Goal: Task Accomplishment & Management: Use online tool/utility

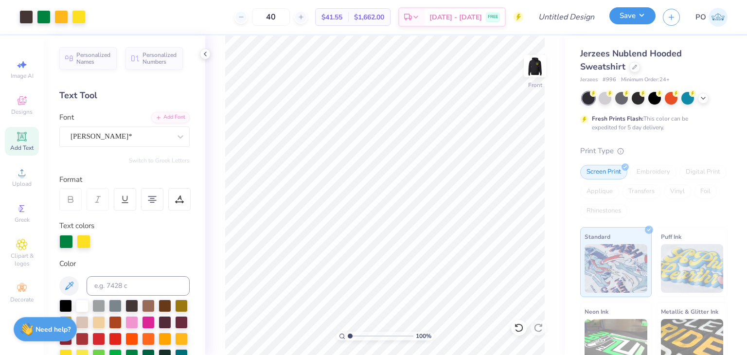
click at [645, 16] on button "Save" at bounding box center [632, 15] width 46 height 17
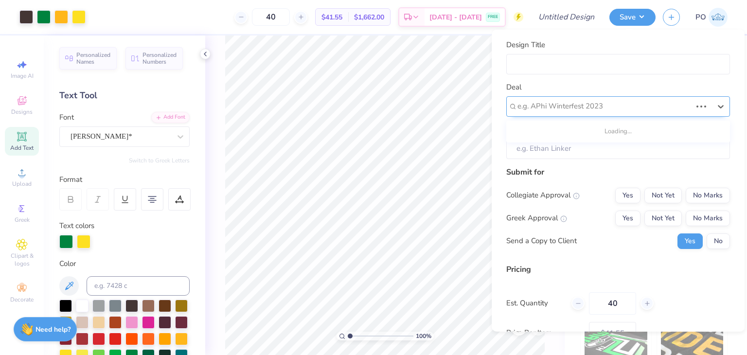
click at [593, 109] on div at bounding box center [604, 106] width 174 height 13
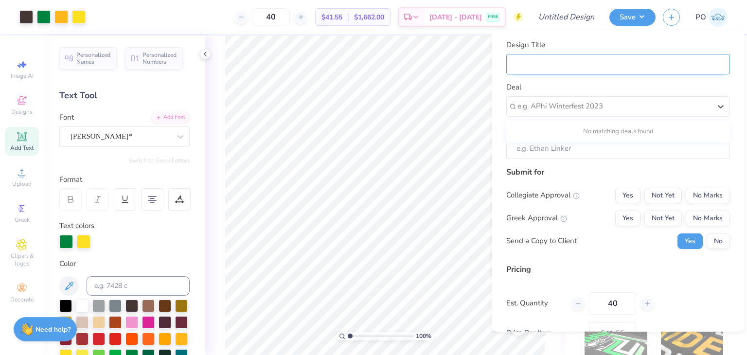
click at [568, 56] on input "Design Title" at bounding box center [618, 63] width 224 height 21
type input "C"
type input "CP"
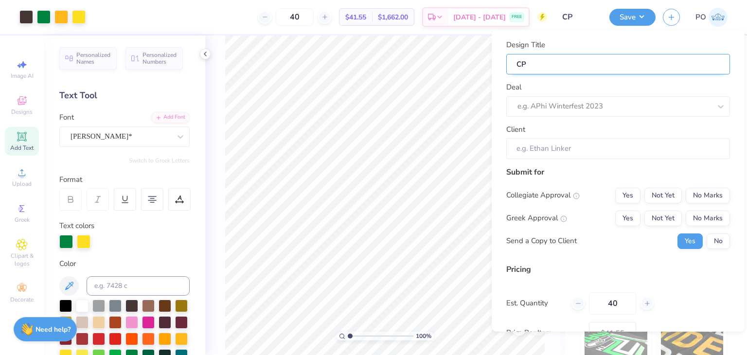
type input "CPP"
type input "CPP V"
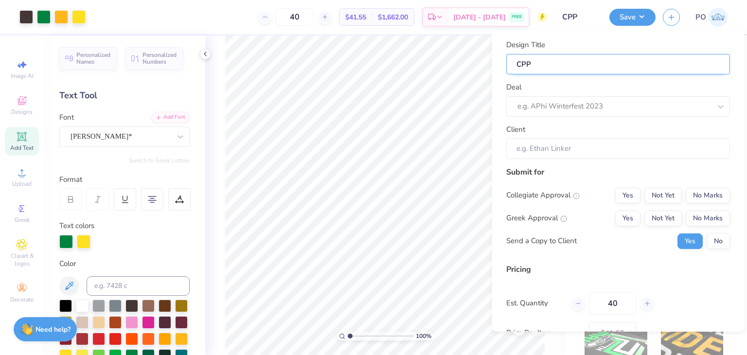
type input "CPP V"
type input "CPP Vo"
type input "CPP Vol"
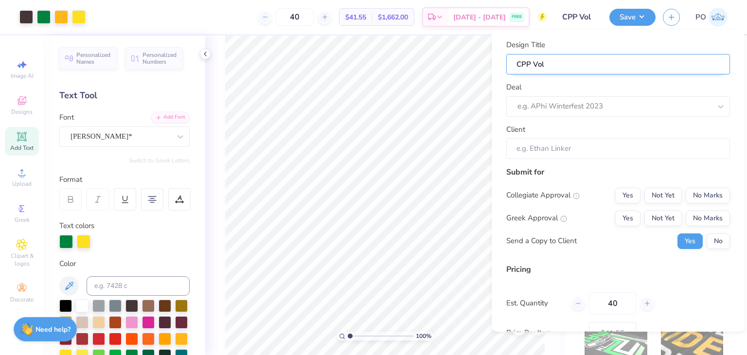
type input "CPP Voll"
type input "CPP Volle"
type input "CPP Volley"
type input "CPP Volleyb"
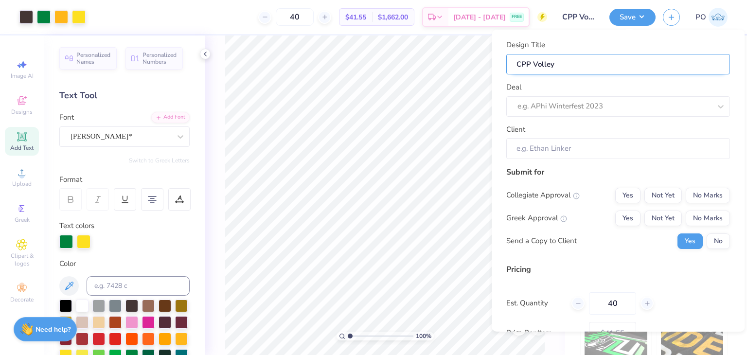
type input "CPP Volleyb"
type input "CPP Volleyba"
type input "CPP Volleybal"
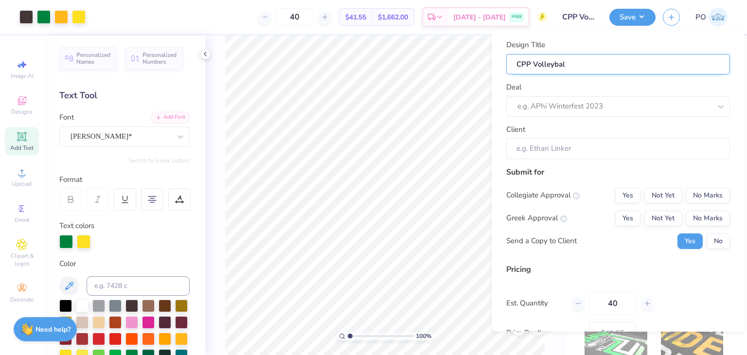
type input "CPP Volleyball"
type input "CPP Volleyball M"
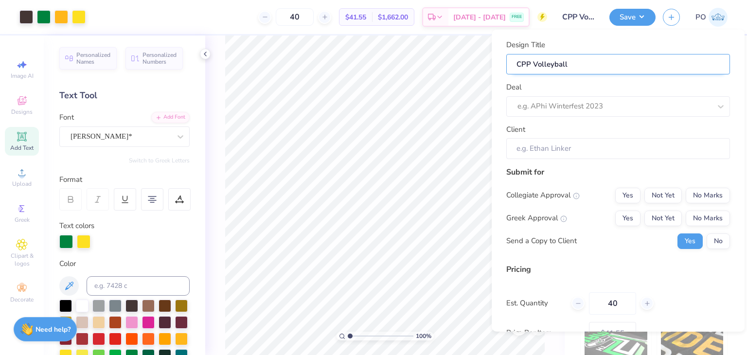
type input "CPP Volleyball M"
type input "CPP Volleyball Me"
type input "CPP Volleyball Mer"
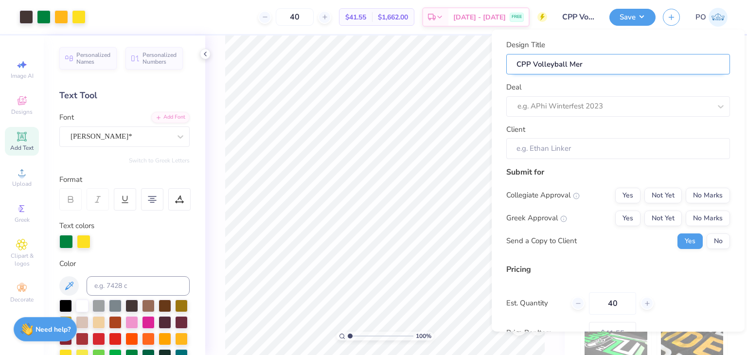
type input "CPP Volleyball Merc"
type input "CPP Volleyball Merch"
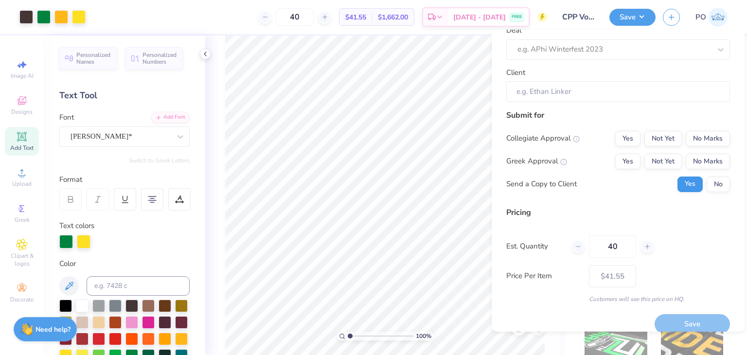
scroll to position [69, 0]
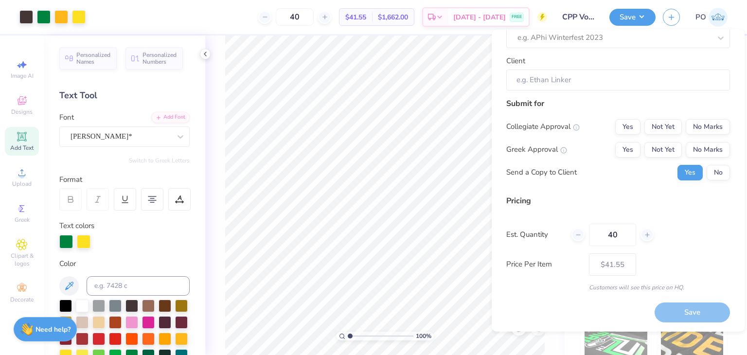
type input "CPP Volleyball Merch"
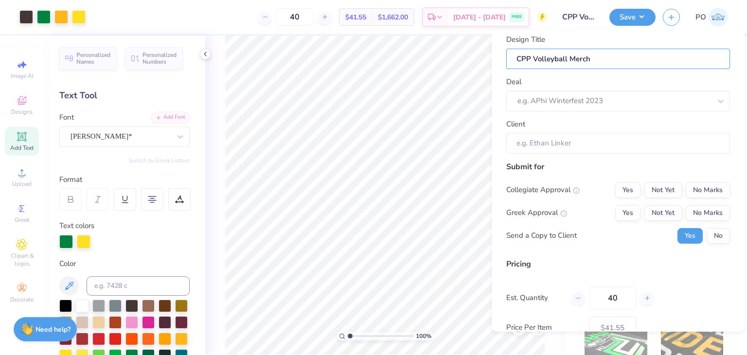
scroll to position [0, 0]
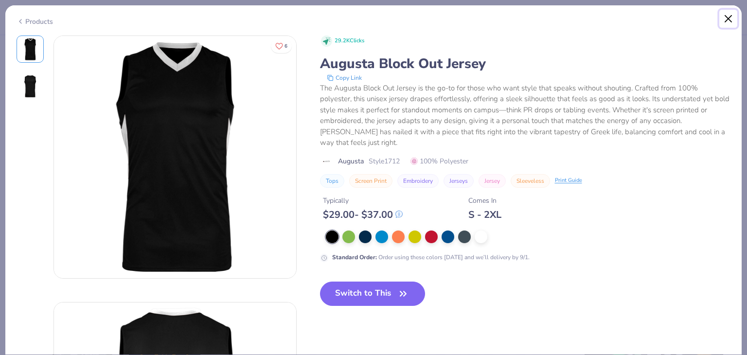
click at [731, 14] on button "Close" at bounding box center [728, 19] width 18 height 18
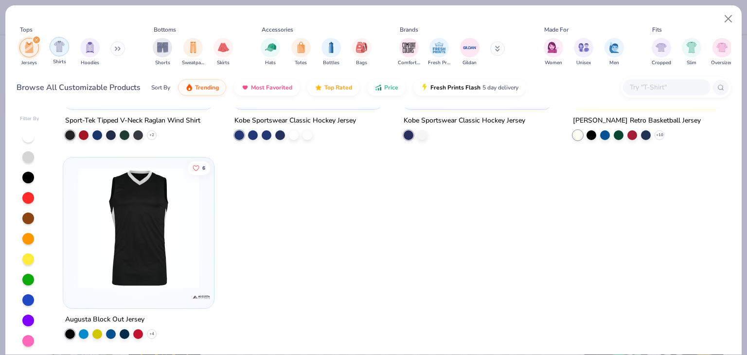
click at [56, 52] on div "filter for Shirts" at bounding box center [59, 46] width 19 height 19
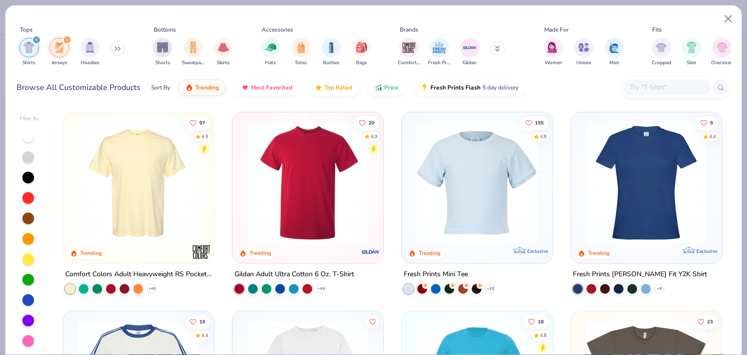
scroll to position [194, 0]
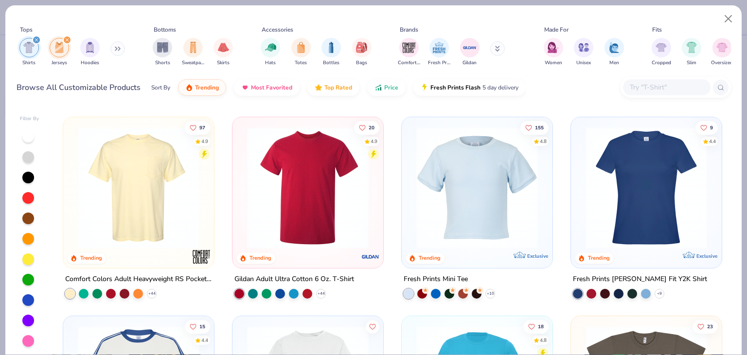
click at [470, 180] on img at bounding box center [476, 188] width 131 height 122
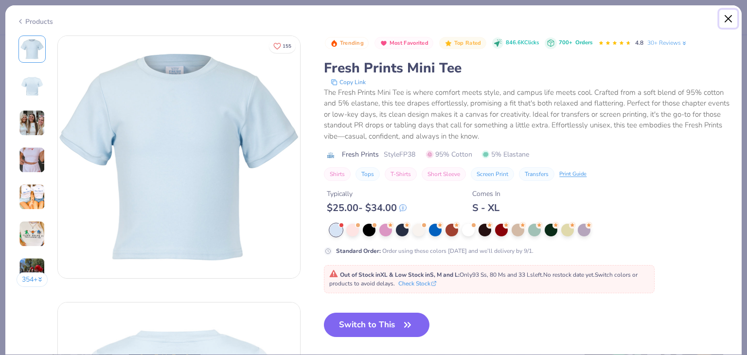
click at [729, 14] on button "Close" at bounding box center [728, 19] width 18 height 18
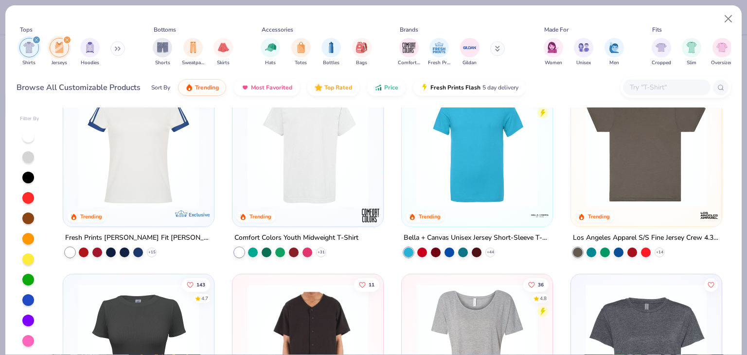
scroll to position [437, 0]
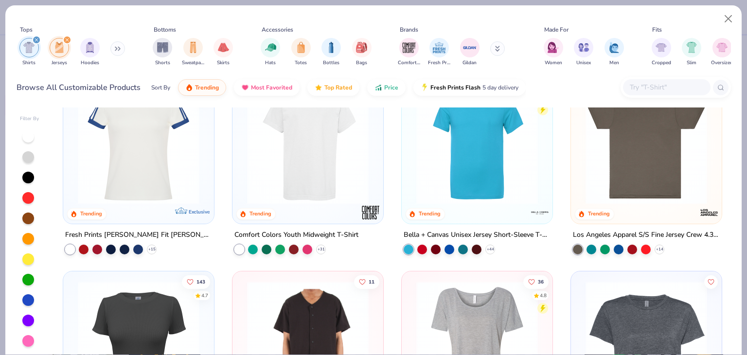
click at [67, 35] on div "filter for Jerseys" at bounding box center [67, 39] width 9 height 9
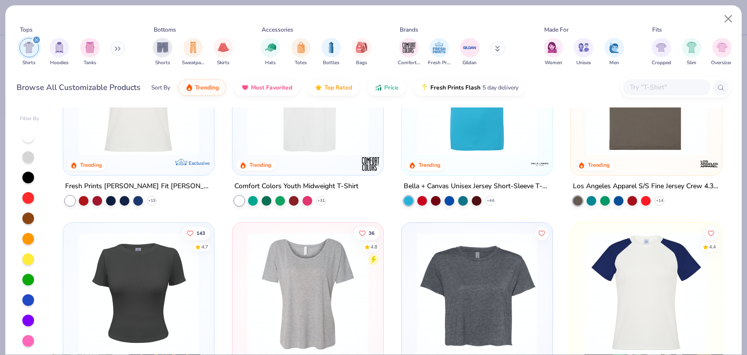
scroll to position [194, 0]
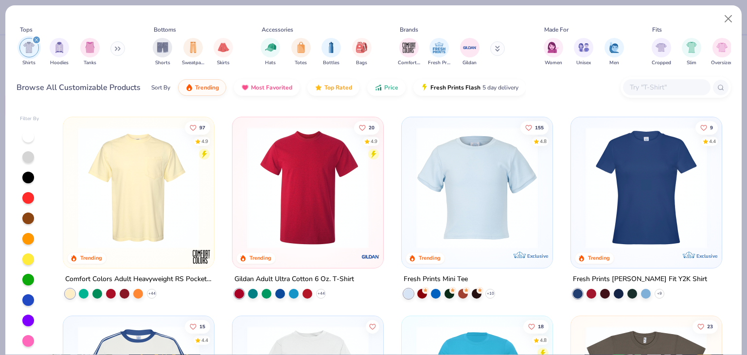
click at [299, 210] on img at bounding box center [307, 188] width 131 height 122
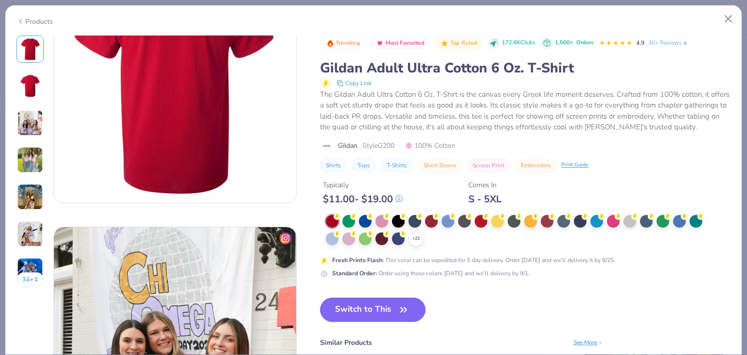
scroll to position [194, 0]
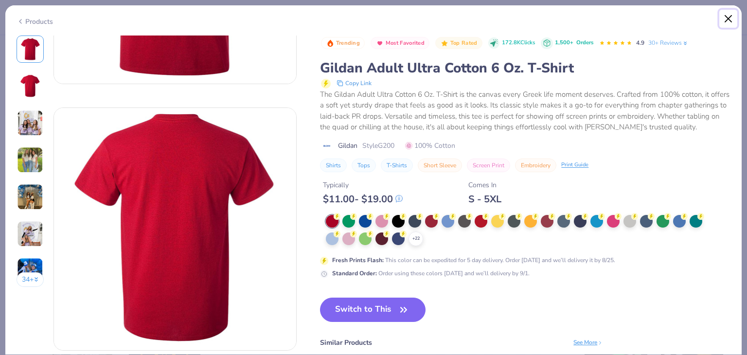
click at [732, 20] on button "Close" at bounding box center [728, 19] width 18 height 18
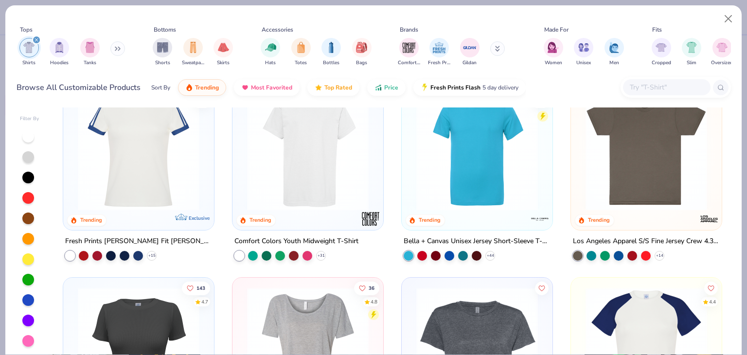
scroll to position [437, 0]
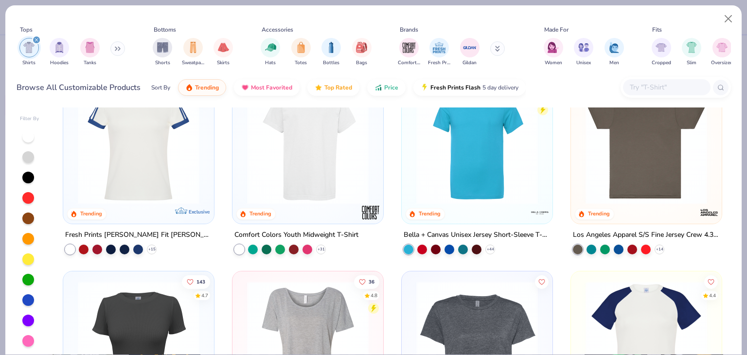
click at [660, 172] on img at bounding box center [645, 143] width 131 height 122
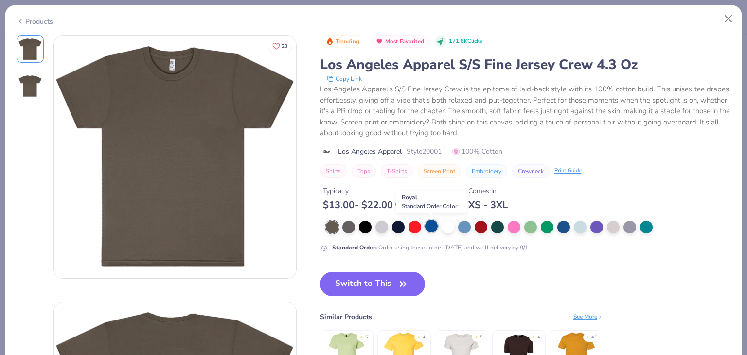
click at [432, 230] on div at bounding box center [431, 226] width 13 height 13
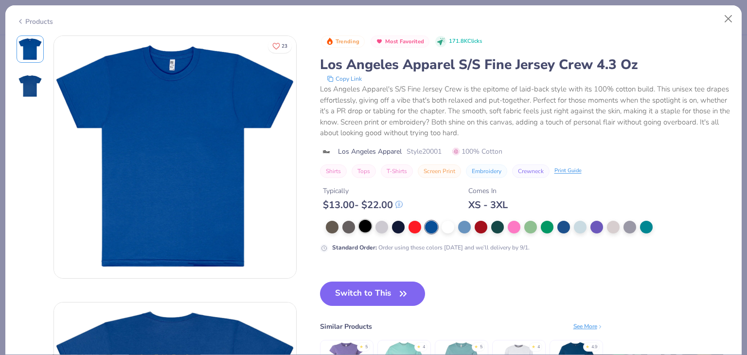
click at [363, 230] on div at bounding box center [365, 226] width 13 height 13
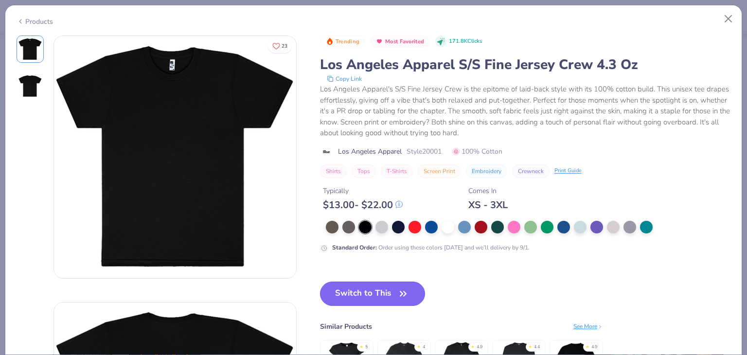
click at [362, 286] on button "Switch to This" at bounding box center [372, 293] width 105 height 24
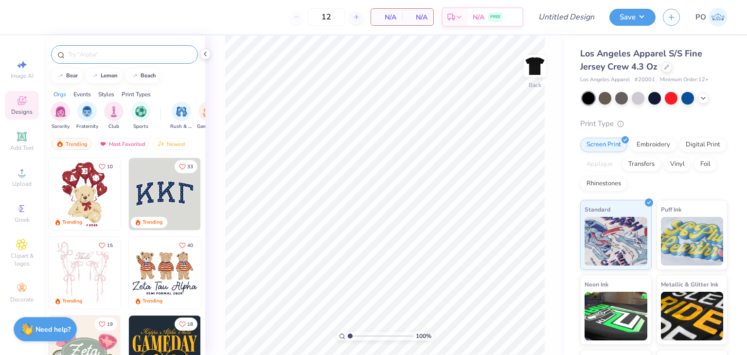
click at [127, 60] on div at bounding box center [124, 54] width 147 height 18
click at [136, 57] on input "text" at bounding box center [129, 55] width 124 height 10
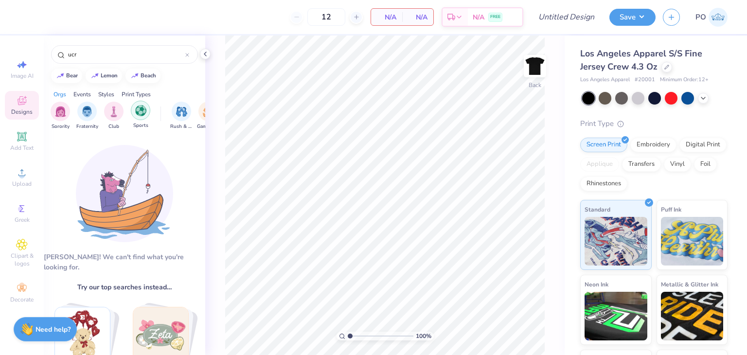
click at [140, 109] on img "filter for Sports" at bounding box center [140, 110] width 11 height 11
drag, startPoint x: 128, startPoint y: 57, endPoint x: 46, endPoint y: 57, distance: 82.2
click at [46, 57] on div "ucr" at bounding box center [124, 51] width 161 height 33
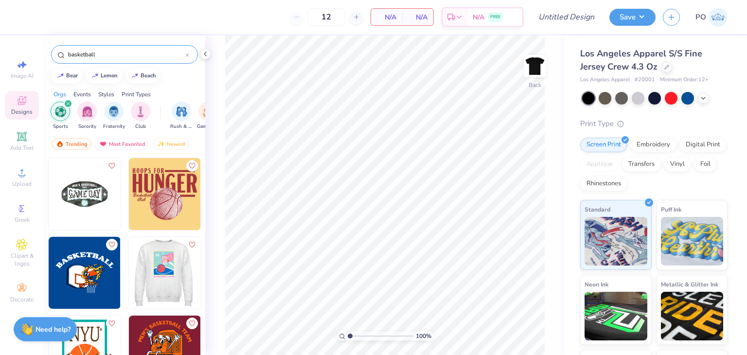
type input "basketball"
click at [153, 284] on img at bounding box center [164, 273] width 72 height 72
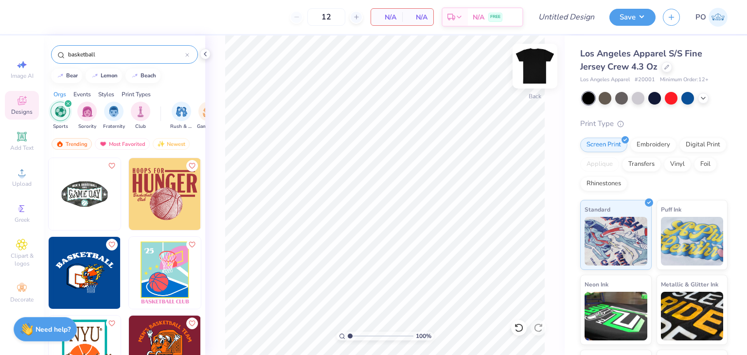
click at [537, 65] on img at bounding box center [534, 66] width 39 height 39
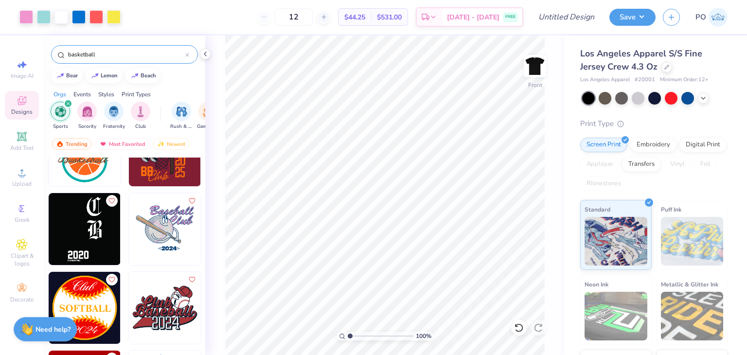
scroll to position [239, 0]
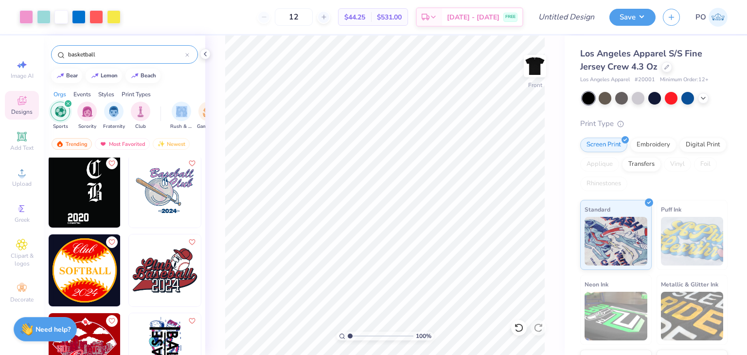
drag, startPoint x: 167, startPoint y: 120, endPoint x: 156, endPoint y: 119, distance: 11.2
click at [156, 119] on div "Sports Sorority Fraternity Club Rush & Bid Game Day Parent's Weekend PR & Gener…" at bounding box center [124, 117] width 161 height 36
click at [163, 129] on div "Sports Sorority Fraternity Club Rush & Bid Game Day Parent's Weekend PR & Gener…" at bounding box center [124, 117] width 161 height 36
click at [134, 112] on div "filter for Club" at bounding box center [140, 110] width 19 height 19
click at [17, 137] on icon at bounding box center [22, 137] width 12 height 12
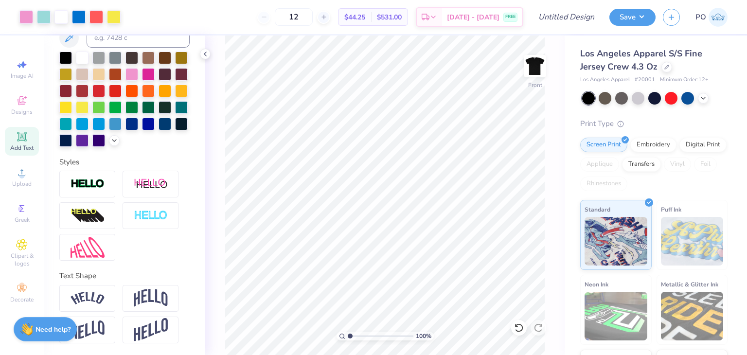
scroll to position [226, 0]
click at [111, 183] on div at bounding box center [87, 184] width 56 height 27
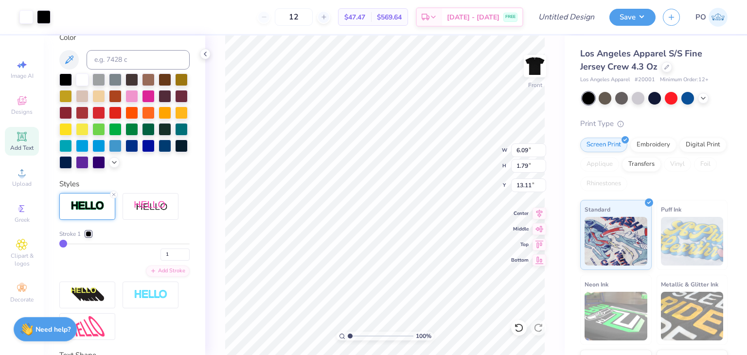
scroll to position [264, 0]
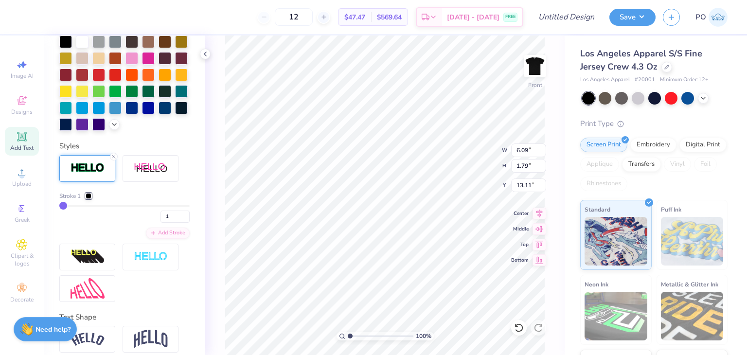
type input "3.00"
type textarea "T"
type textarea "UCR Woman's"
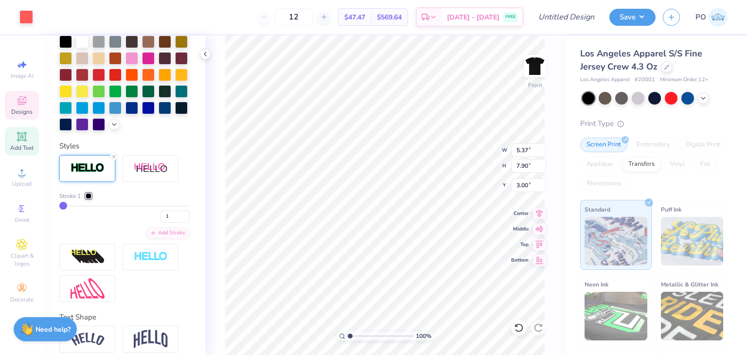
type input "5.37"
type input "7.90"
type input "8.44"
type input "9.25"
type input "0.75"
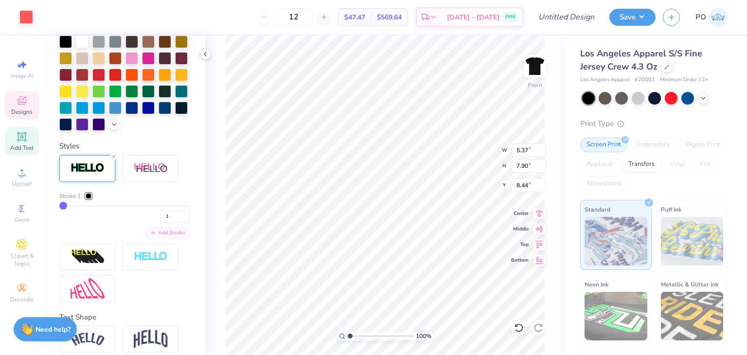
type input "17.87"
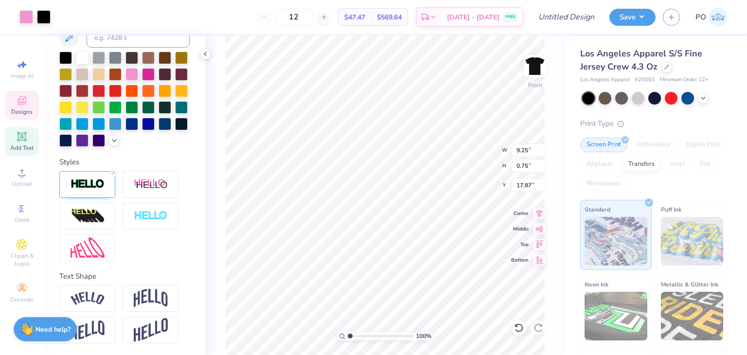
type input "9.27"
type input "0.76"
type input "17.86"
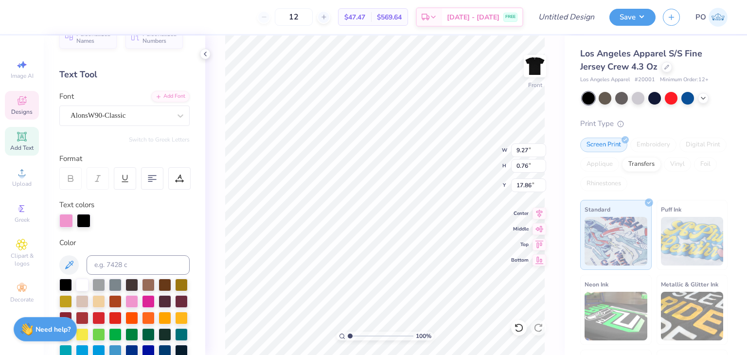
scroll to position [8, 4]
type input "19.83"
type textarea "UCR WOMAN"S"
type input "15.16"
type input "1.79"
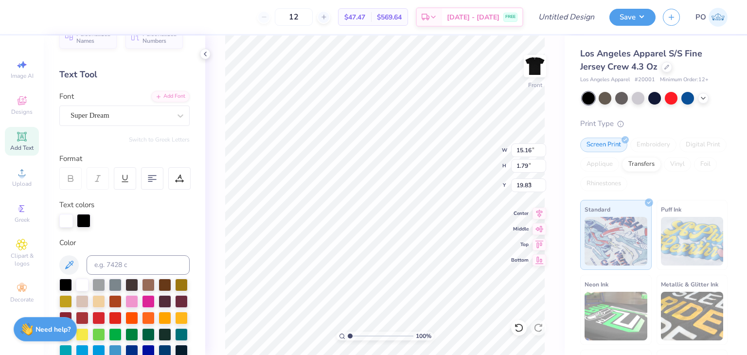
type input "3.00"
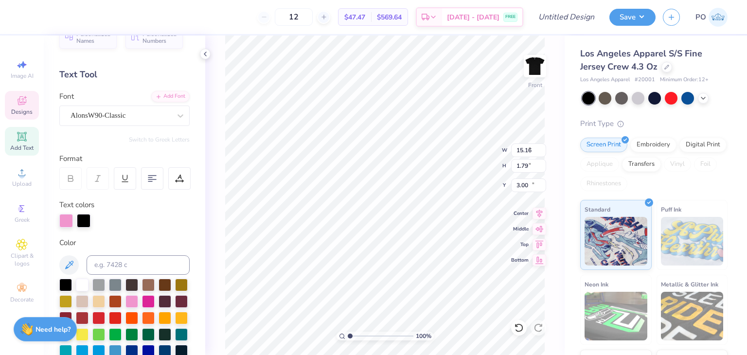
type input "7.57"
type input "0.76"
type input "3.84"
type textarea "UCR WOMAN'S"
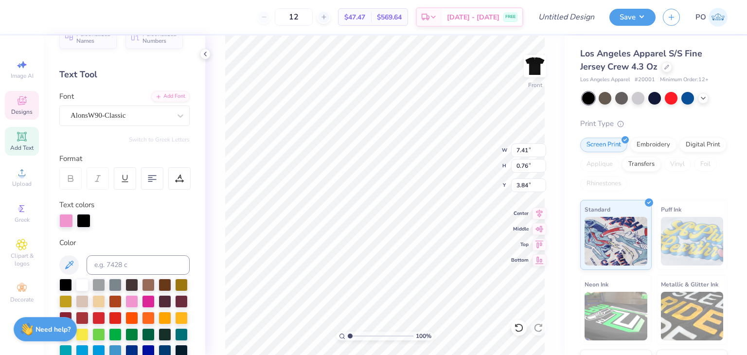
type input "12.34"
type input "1.27"
type input "3.99"
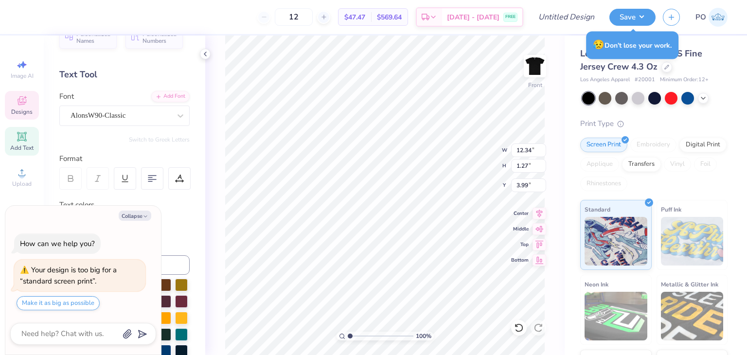
type textarea "x"
type input "4.91"
type textarea "x"
type input "9.27"
type input "0.76"
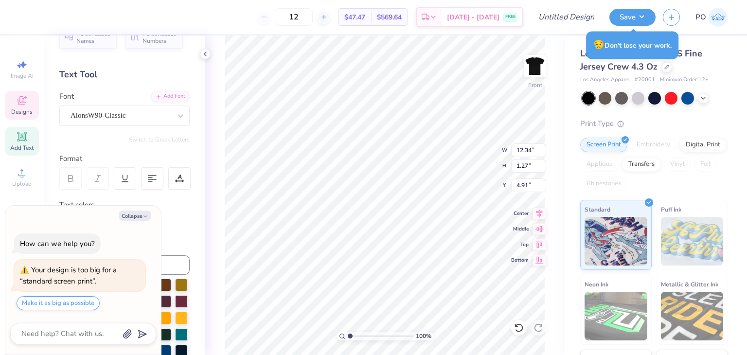
type input "17.86"
type textarea "x"
type input "11.28"
type input "0.93"
type input "17.94"
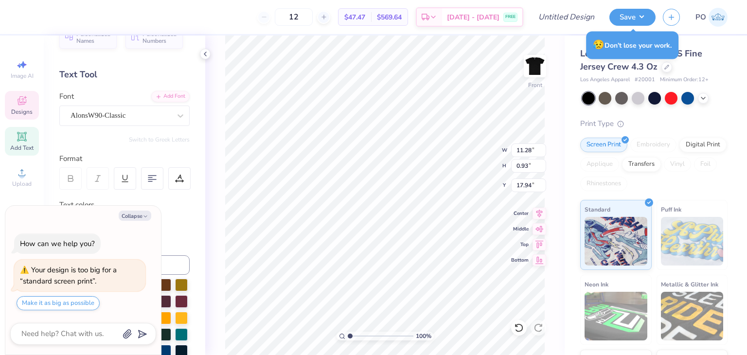
type textarea "x"
type input "18.18"
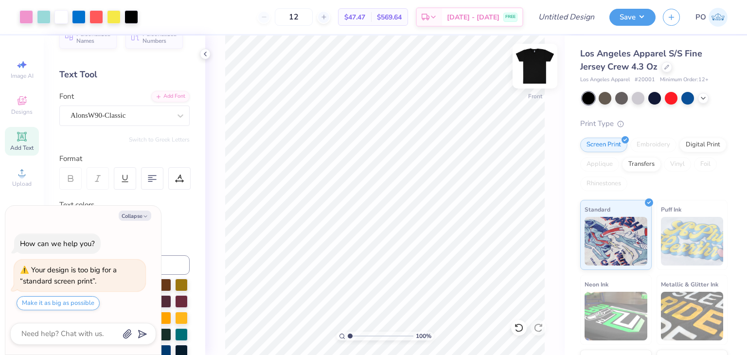
click at [530, 68] on img at bounding box center [534, 66] width 39 height 39
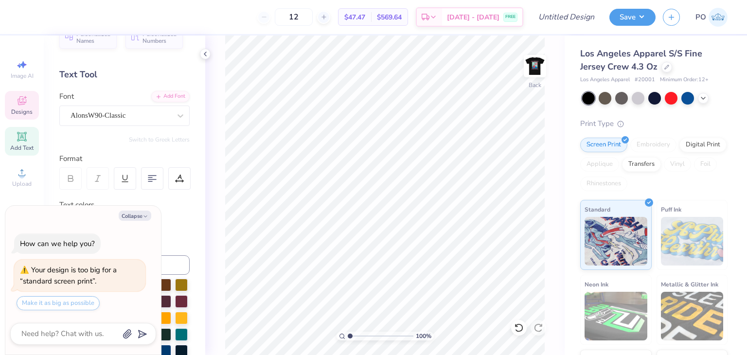
click at [27, 99] on icon at bounding box center [22, 101] width 12 height 12
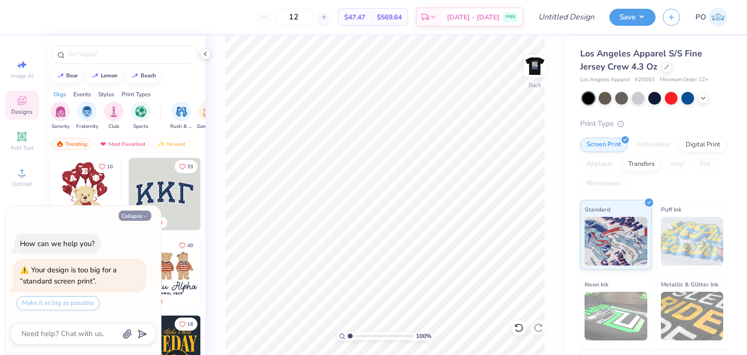
click at [142, 217] on icon "button" at bounding box center [145, 216] width 6 height 6
type textarea "x"
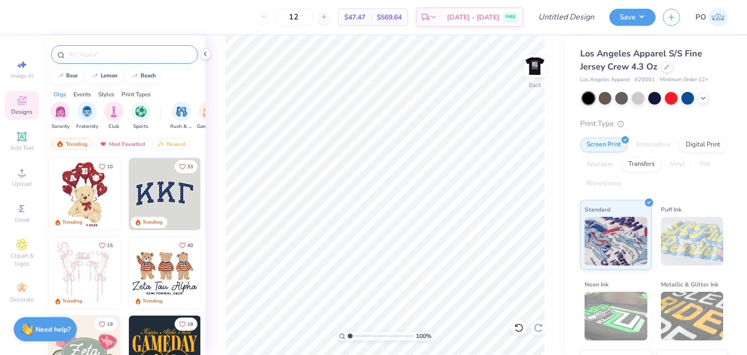
click at [100, 52] on input "text" at bounding box center [129, 55] width 124 height 10
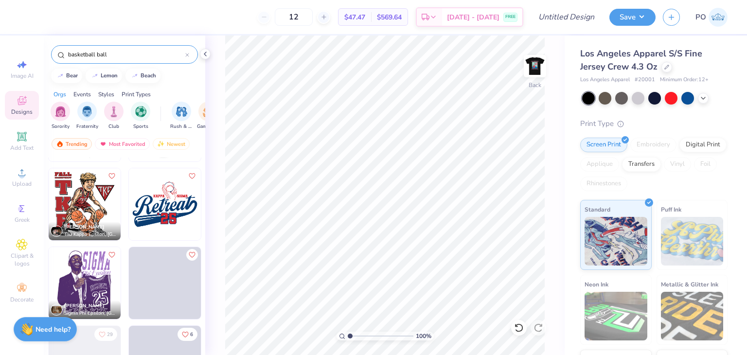
scroll to position [317, 0]
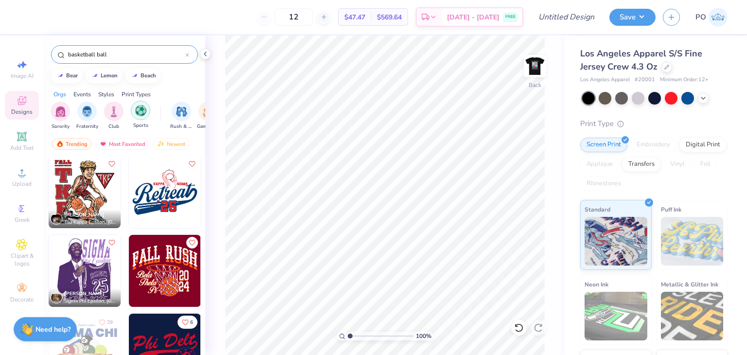
click at [134, 111] on div "filter for Sports" at bounding box center [140, 110] width 19 height 19
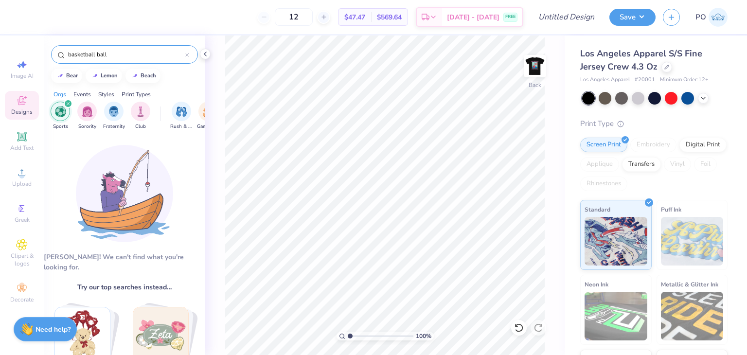
click at [123, 55] on input "basketball ball" at bounding box center [126, 55] width 118 height 10
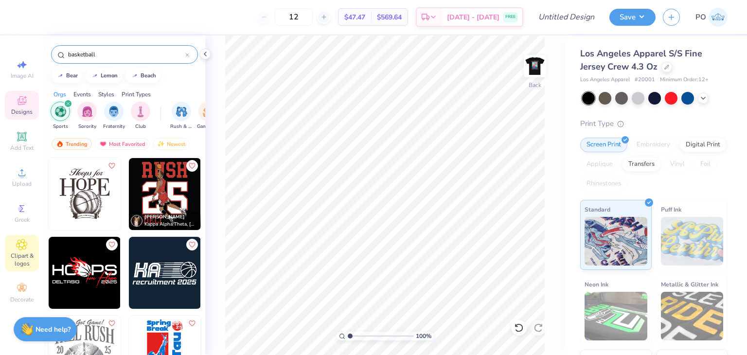
type input "basketball"
click at [24, 257] on span "Clipart & logos" at bounding box center [22, 260] width 34 height 16
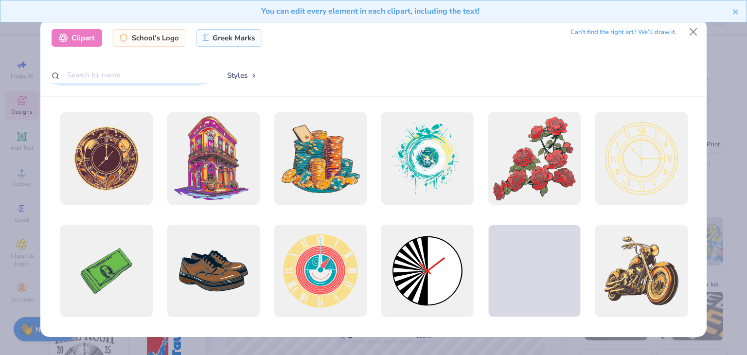
click at [181, 75] on input "text" at bounding box center [130, 75] width 156 height 18
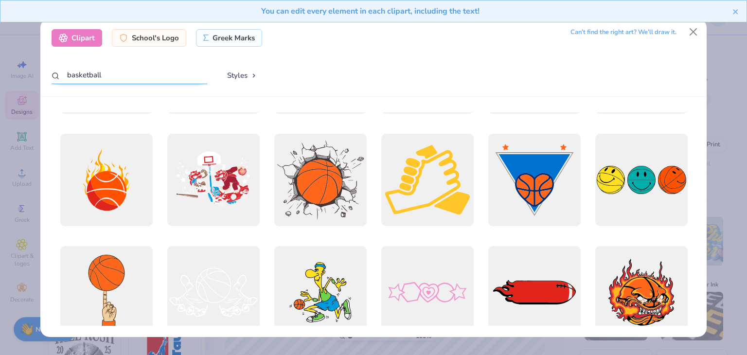
scroll to position [1555, 0]
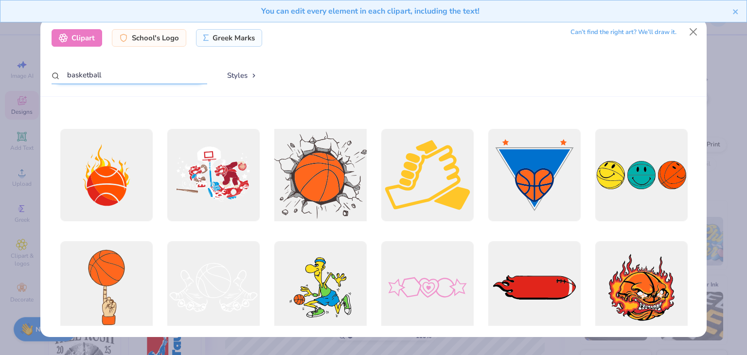
type input "basketball"
click at [312, 183] on div at bounding box center [320, 175] width 102 height 102
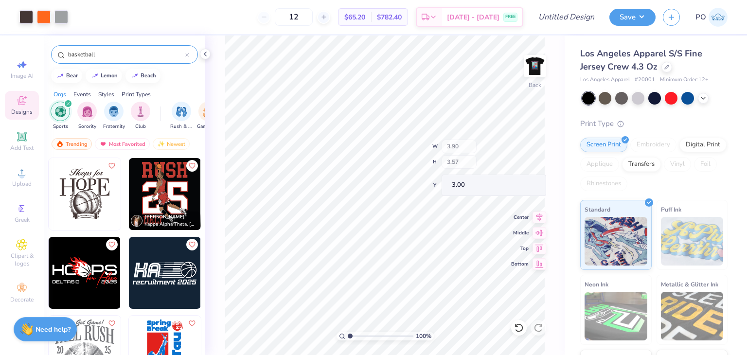
type input "3.90"
type input "3.57"
type input "14.01"
type input "12.80"
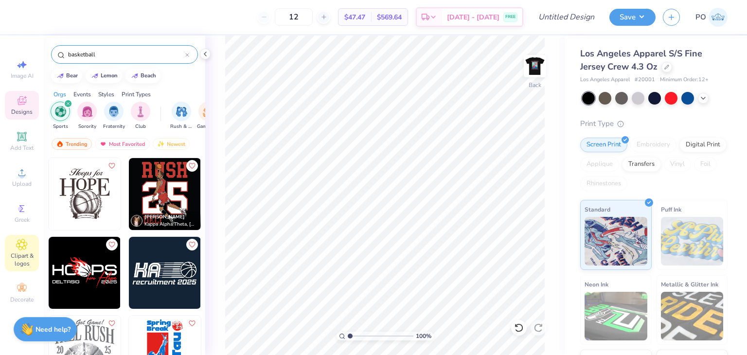
click at [17, 253] on span "Clipart & logos" at bounding box center [22, 260] width 34 height 16
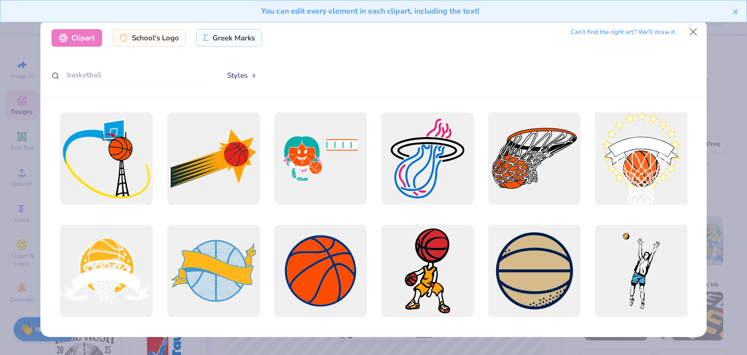
click at [639, 166] on div at bounding box center [641, 159] width 102 height 102
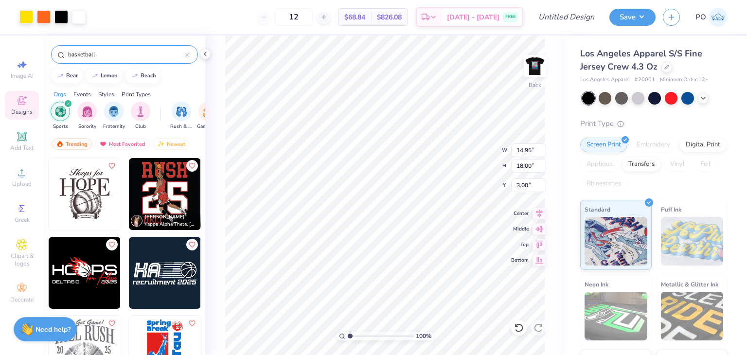
type input "3.95"
type input "4.76"
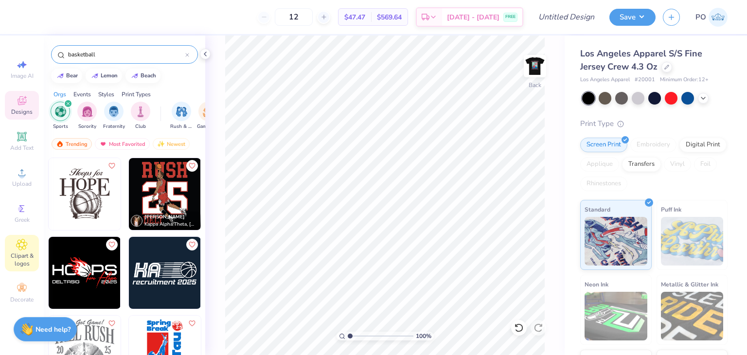
click at [27, 246] on icon at bounding box center [21, 245] width 11 height 12
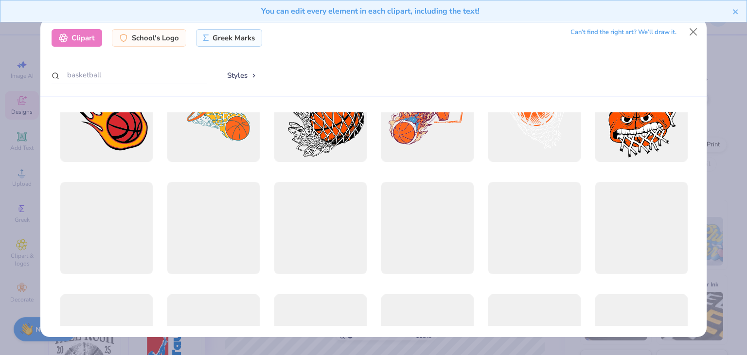
scroll to position [243, 0]
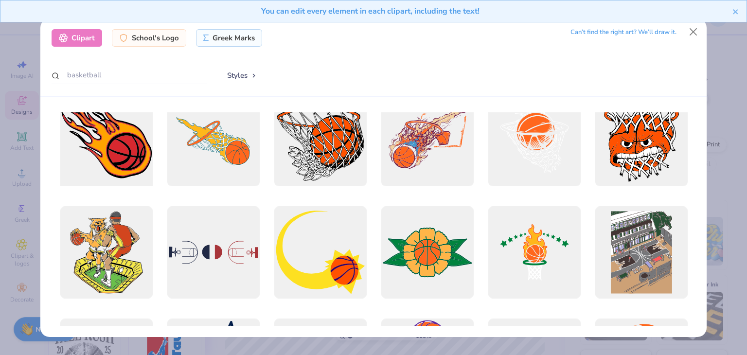
click at [108, 140] on div at bounding box center [106, 140] width 102 height 102
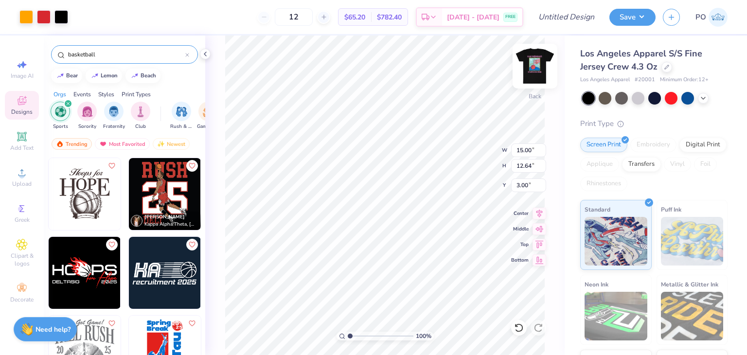
click at [537, 65] on img at bounding box center [534, 66] width 39 height 39
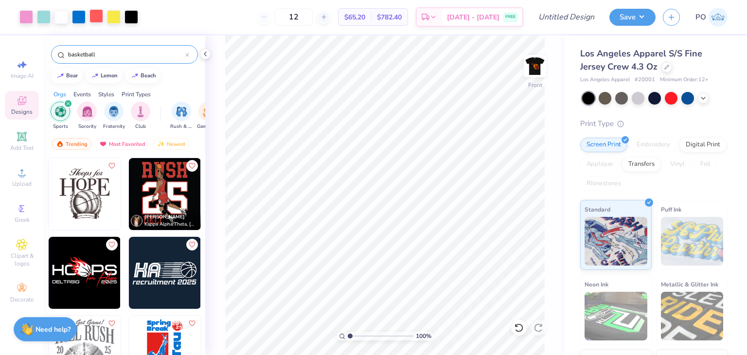
click at [95, 19] on div at bounding box center [96, 16] width 14 height 14
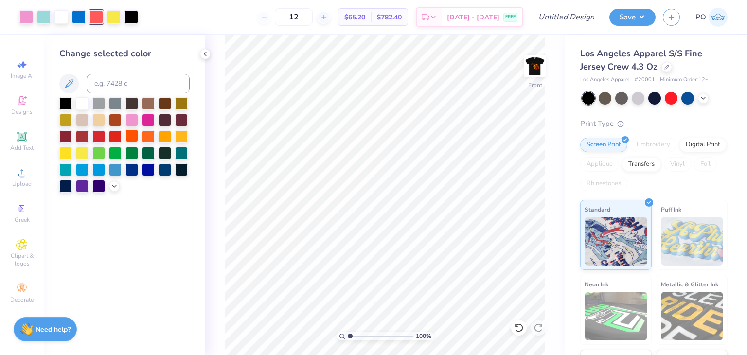
click at [138, 134] on div at bounding box center [131, 135] width 13 height 13
click at [55, 17] on div at bounding box center [61, 16] width 14 height 14
click at [66, 96] on div at bounding box center [65, 102] width 13 height 13
click at [81, 103] on div at bounding box center [82, 102] width 13 height 13
click at [533, 69] on img at bounding box center [534, 66] width 39 height 39
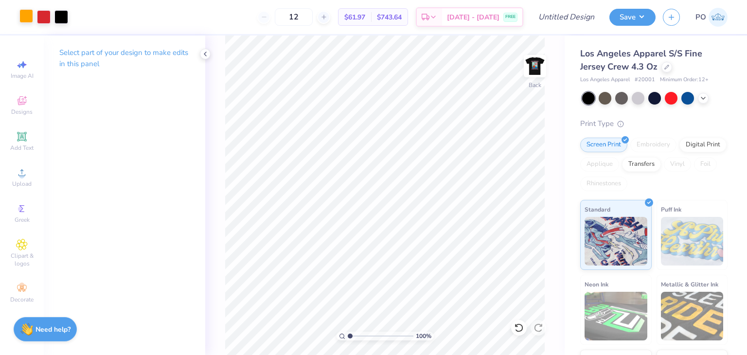
click at [33, 21] on div at bounding box center [26, 16] width 14 height 14
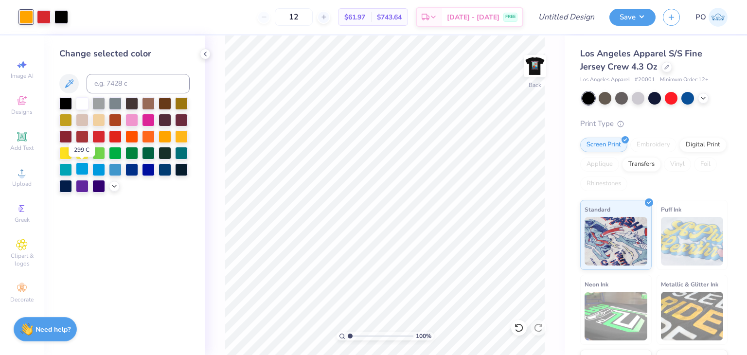
click at [87, 174] on div at bounding box center [82, 168] width 13 height 13
click at [529, 61] on img at bounding box center [534, 66] width 39 height 39
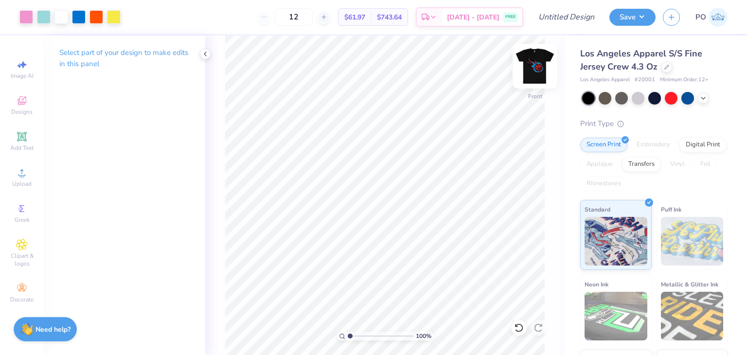
click at [531, 70] on img at bounding box center [534, 66] width 39 height 39
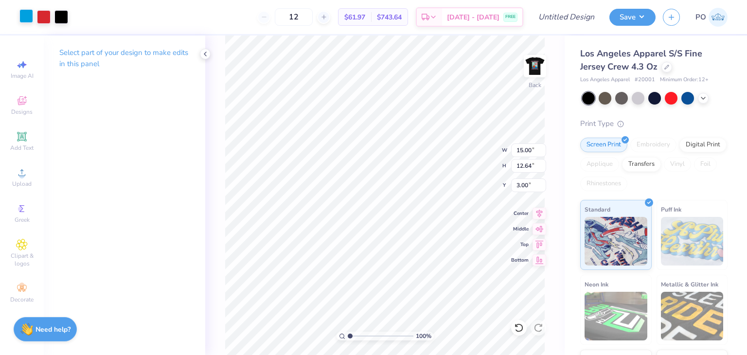
click at [25, 18] on div at bounding box center [26, 16] width 14 height 14
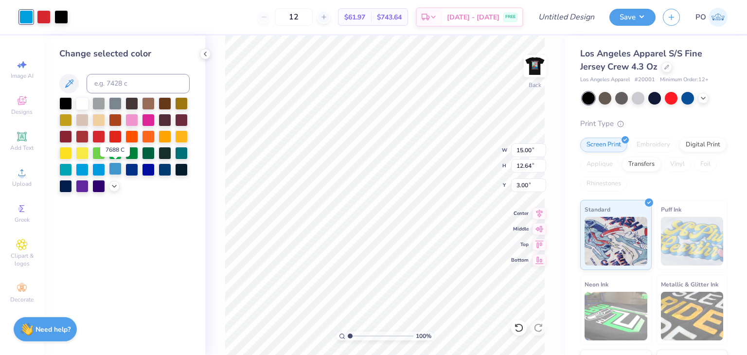
click at [112, 170] on div at bounding box center [115, 168] width 13 height 13
click at [541, 53] on img at bounding box center [534, 66] width 39 height 39
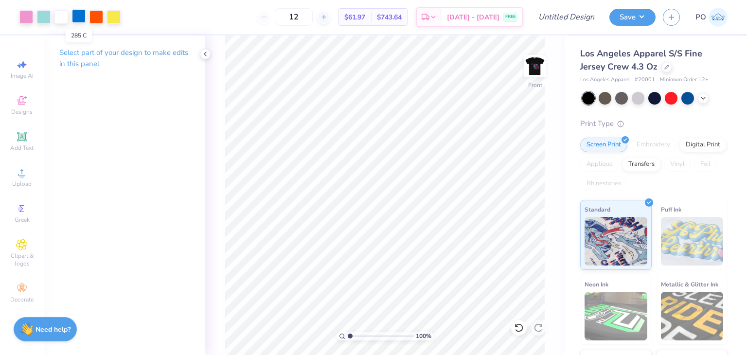
click at [79, 20] on div at bounding box center [79, 16] width 14 height 14
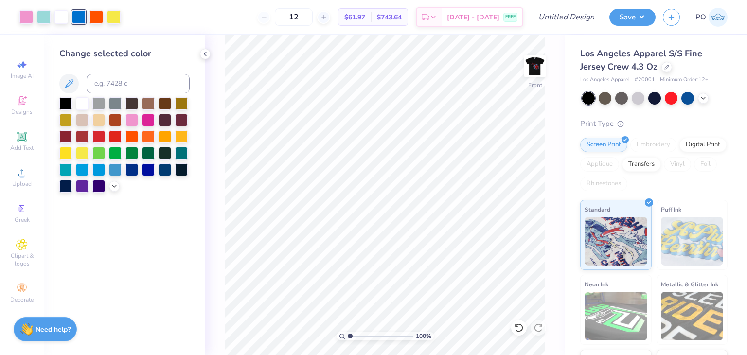
click at [80, 15] on div at bounding box center [79, 17] width 14 height 14
click at [113, 187] on icon at bounding box center [114, 185] width 8 height 8
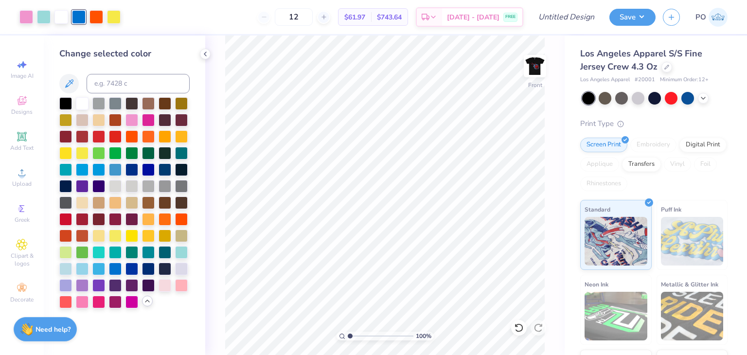
click at [79, 16] on div at bounding box center [79, 17] width 14 height 14
click at [535, 63] on img at bounding box center [534, 66] width 39 height 39
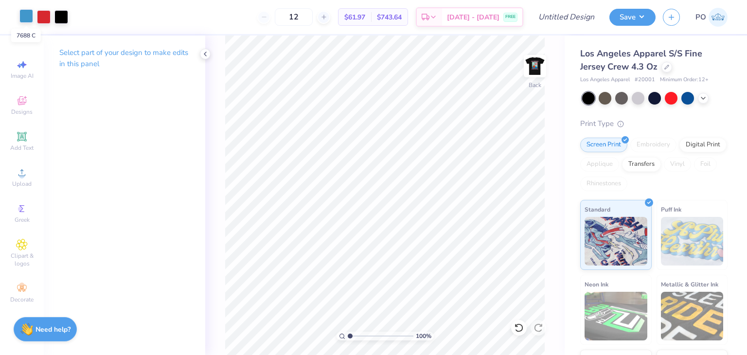
click at [32, 17] on div at bounding box center [26, 16] width 14 height 14
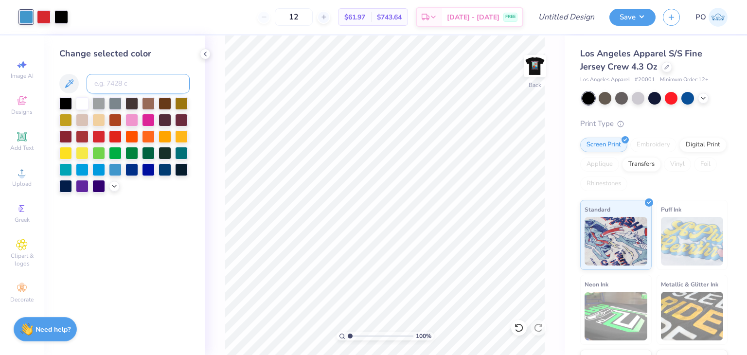
click at [111, 89] on input at bounding box center [138, 83] width 103 height 19
type input "285"
click at [49, 17] on div at bounding box center [44, 16] width 14 height 14
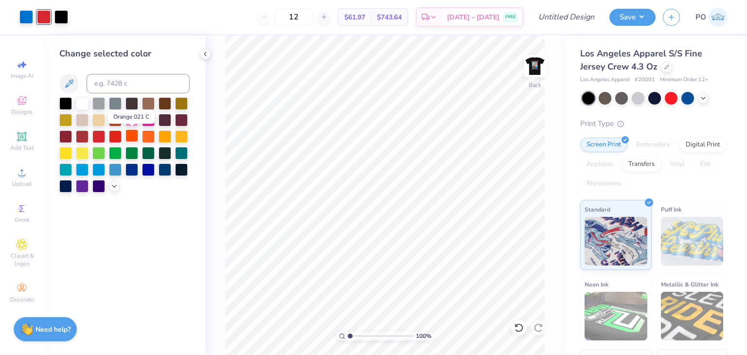
click at [131, 133] on div at bounding box center [131, 135] width 13 height 13
click at [59, 15] on div at bounding box center [61, 16] width 14 height 14
click at [527, 67] on img at bounding box center [534, 66] width 39 height 39
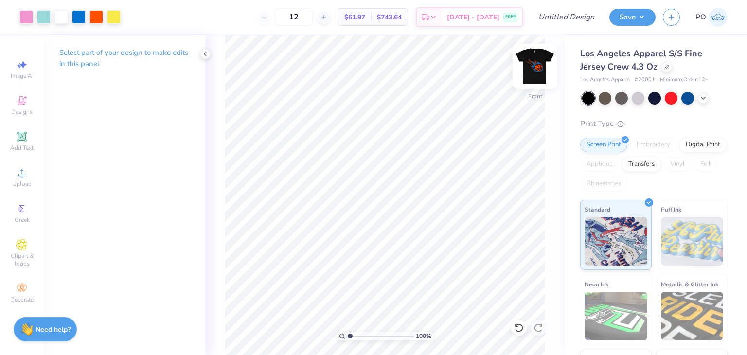
click at [524, 70] on img at bounding box center [534, 66] width 39 height 39
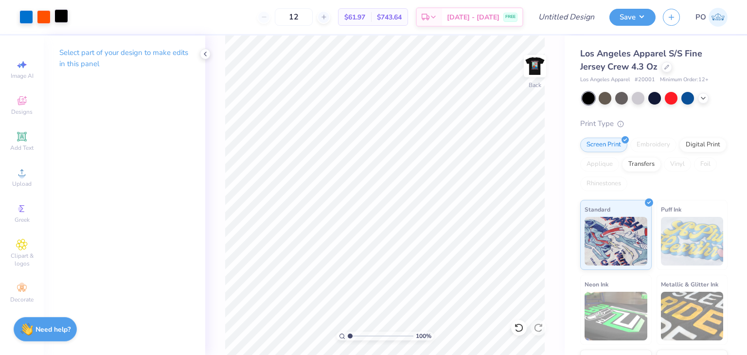
click at [63, 20] on div at bounding box center [61, 16] width 14 height 14
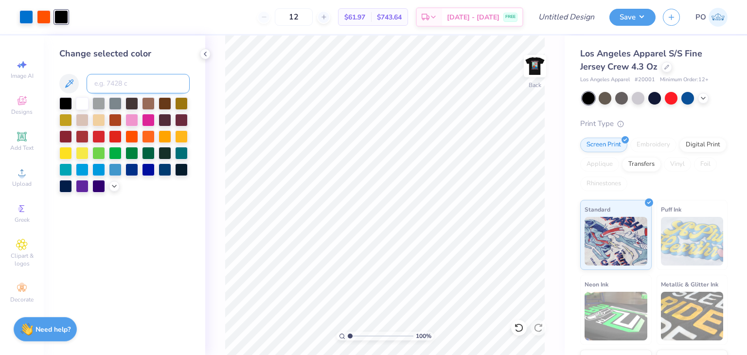
click at [106, 81] on input at bounding box center [138, 83] width 103 height 19
type input "324"
click at [535, 71] on img at bounding box center [534, 66] width 39 height 39
click at [535, 71] on img at bounding box center [534, 65] width 19 height 19
click at [23, 251] on div "Clipart & logos" at bounding box center [22, 253] width 34 height 36
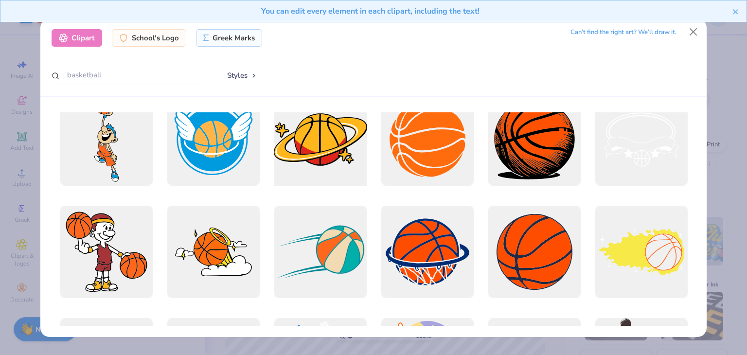
scroll to position [583, 0]
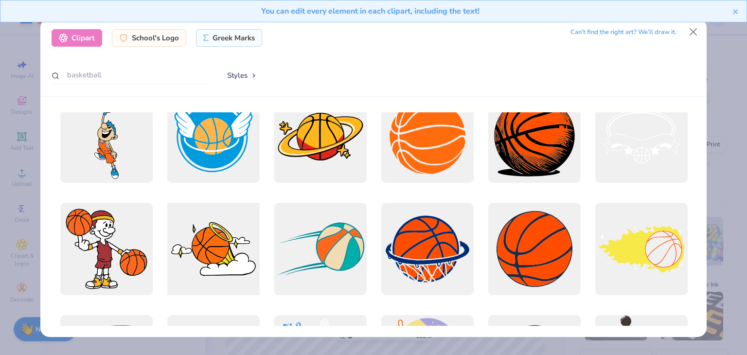
click at [201, 245] on div at bounding box center [213, 249] width 102 height 102
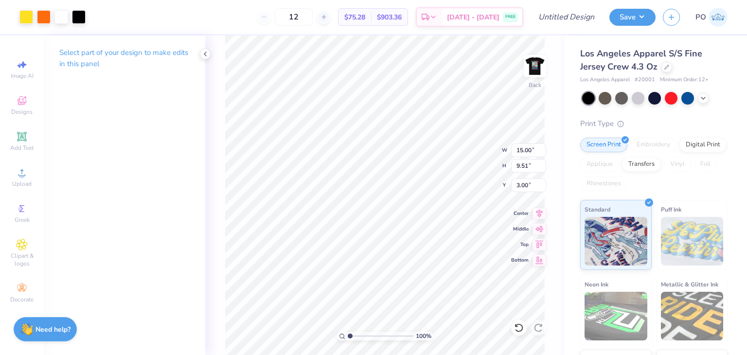
type input "12.64"
click at [529, 76] on img at bounding box center [534, 66] width 39 height 39
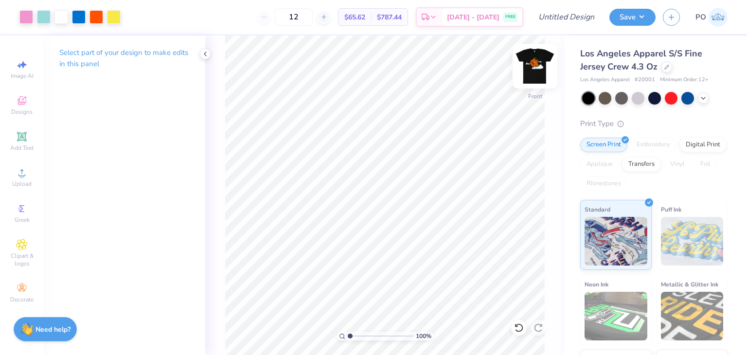
click at [533, 73] on img at bounding box center [534, 66] width 39 height 39
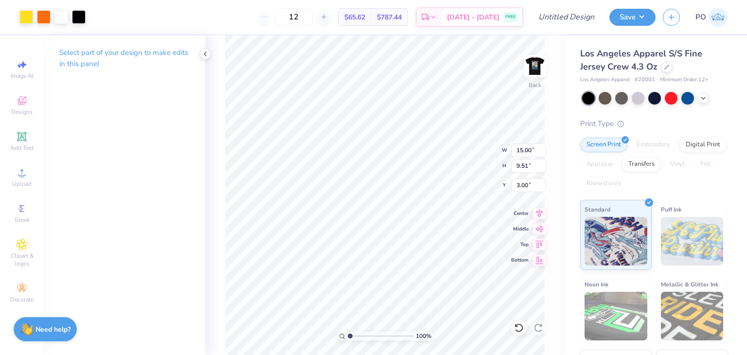
type input "5.16"
type input "3.27"
click at [539, 70] on img at bounding box center [534, 66] width 39 height 39
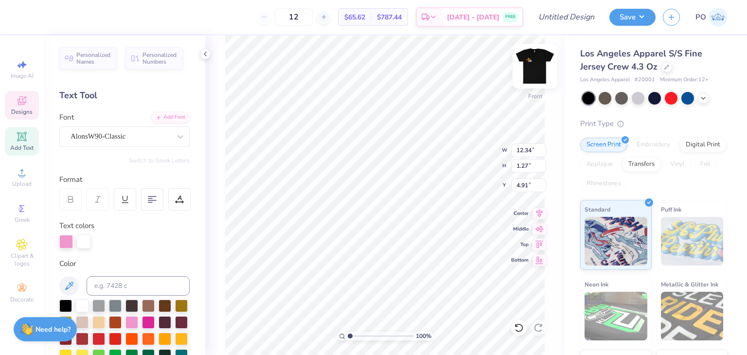
click at [542, 73] on img at bounding box center [534, 66] width 39 height 39
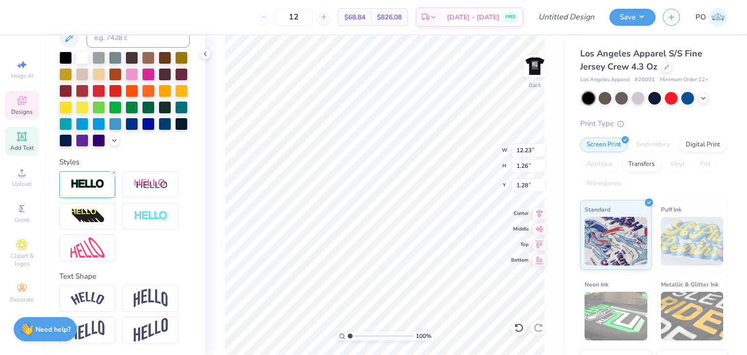
scroll to position [264, 0]
drag, startPoint x: 97, startPoint y: 294, endPoint x: 119, endPoint y: 284, distance: 23.5
click at [97, 294] on img at bounding box center [87, 298] width 34 height 13
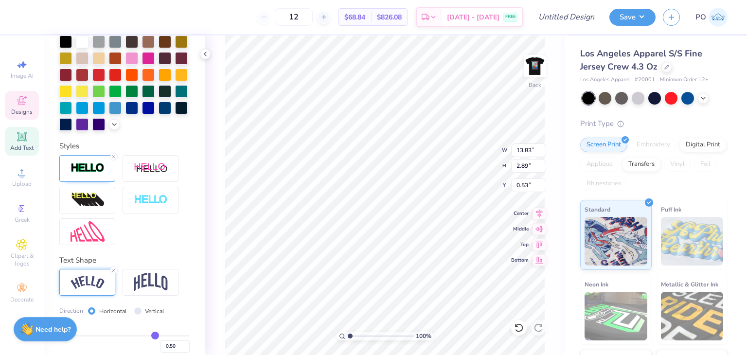
type input "13.83"
type input "2.89"
type input "0.53"
type input "7.40"
type input "1.55"
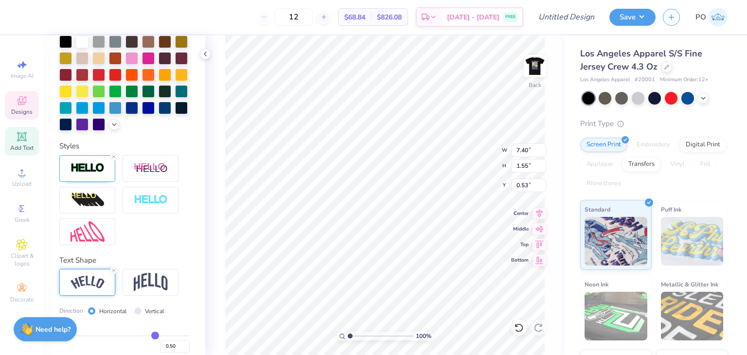
type input "1.45"
type input "12.23"
type input "1.26"
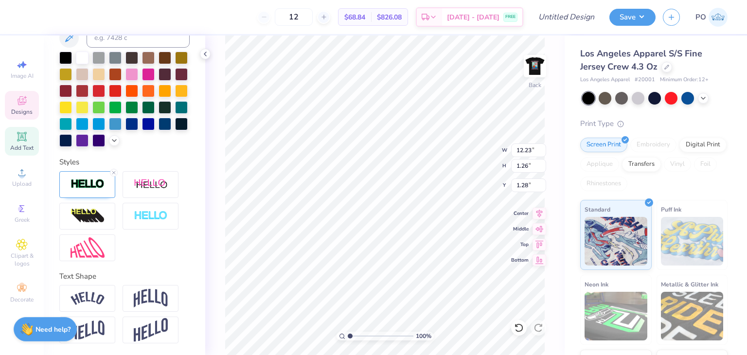
type input "10.99"
type input "7.40"
type input "1.55"
type input "1.45"
click at [145, 304] on img at bounding box center [151, 298] width 34 height 18
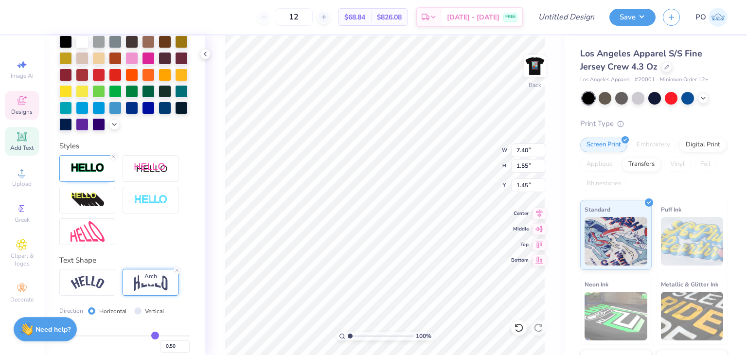
type input "6.54"
type input "1.89"
type input "1.32"
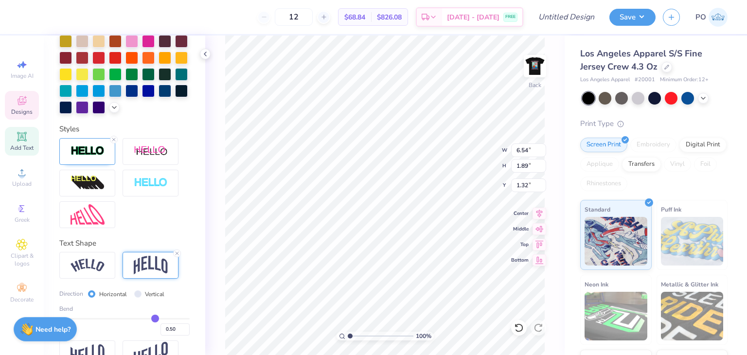
scroll to position [320, 0]
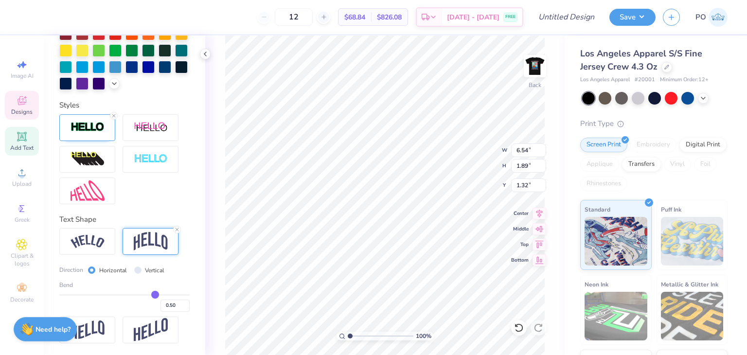
type input "0.47"
type input "0.42"
type input "0.4"
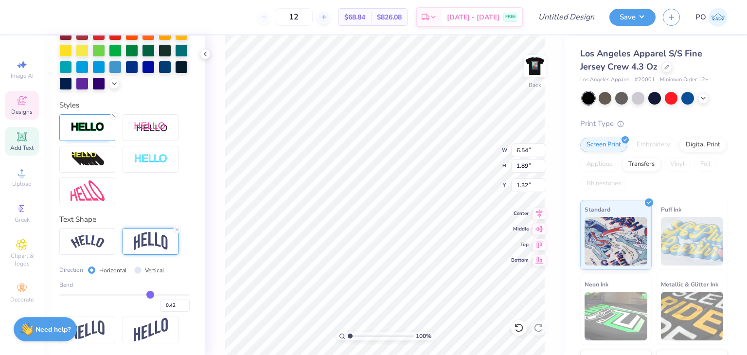
type input "0.40"
type input "0.36"
type input "0.32"
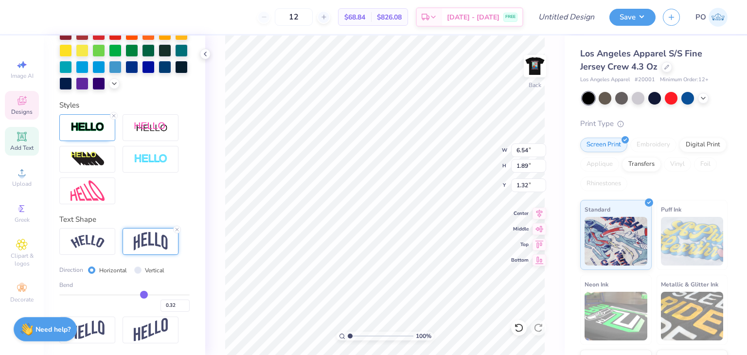
type input "0.26"
type input "0.23"
type input "0.19"
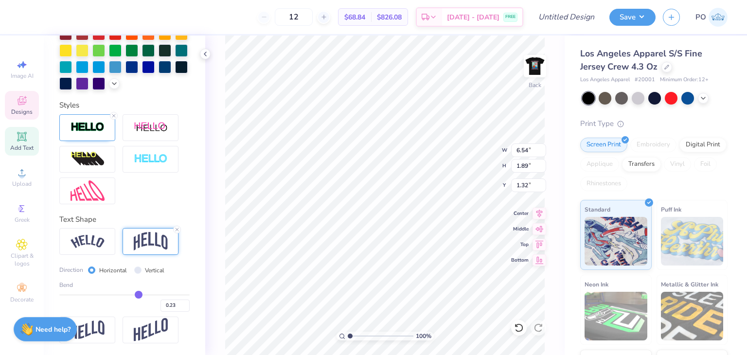
type input "0.19"
type input "0.13"
type input "0.08"
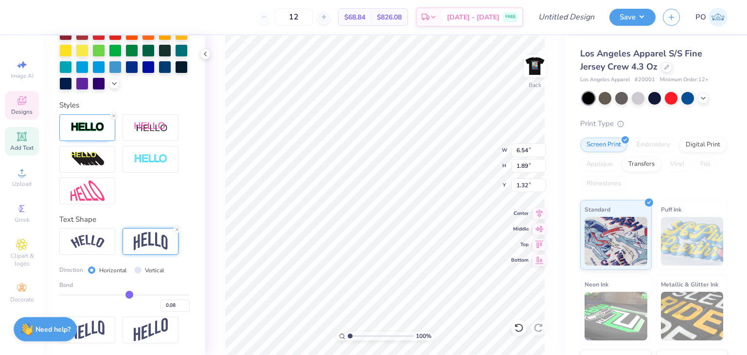
type input "0.06"
type input "0"
type input "0.00"
type input "-0.01"
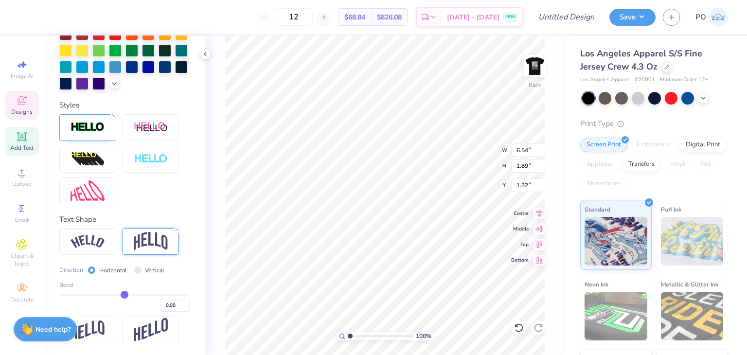
type input "-0.01"
type input "-0.03"
type input "-0.04"
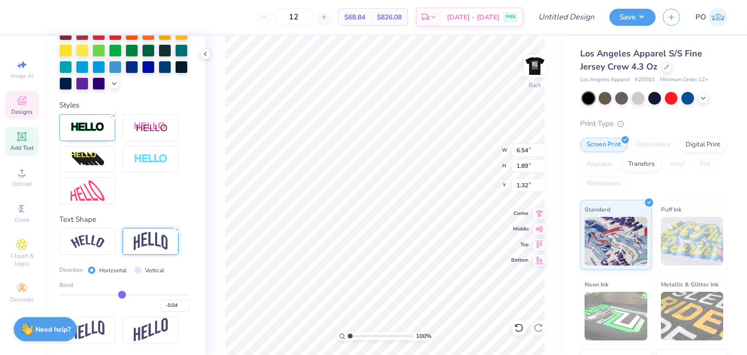
type input "-0.05"
type input "-0.06"
type input "-0.07"
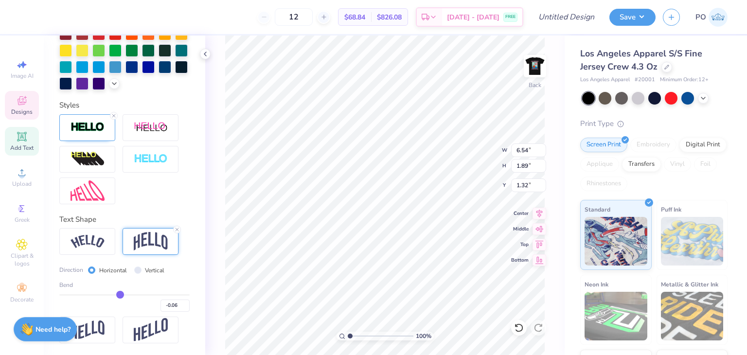
type input "-0.07"
type input "-0.08"
type input "-0.09"
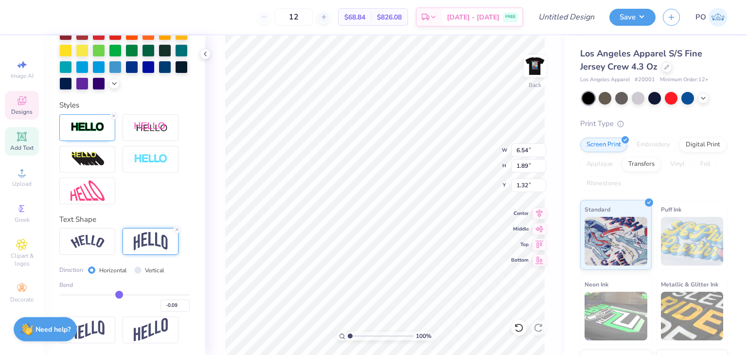
type input "-0.11"
type input "-0.12"
type input "-0.15"
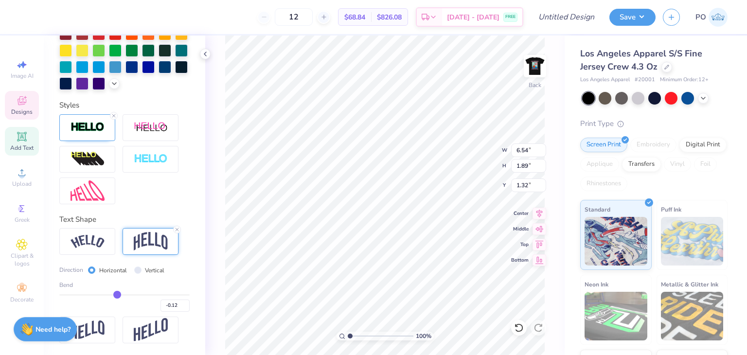
type input "-0.15"
type input "-0.18"
type input "-0.21"
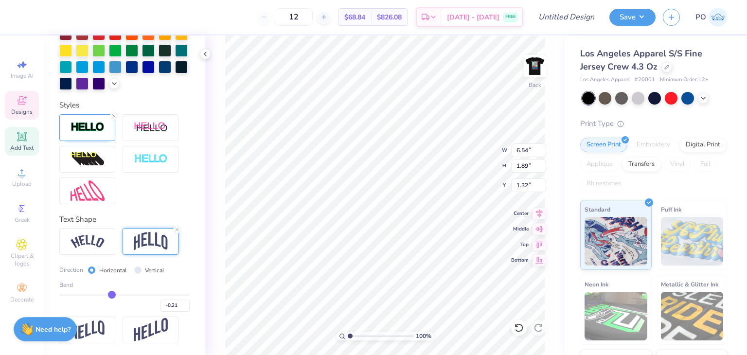
type input "-0.23"
type input "-0.25"
type input "-0.27"
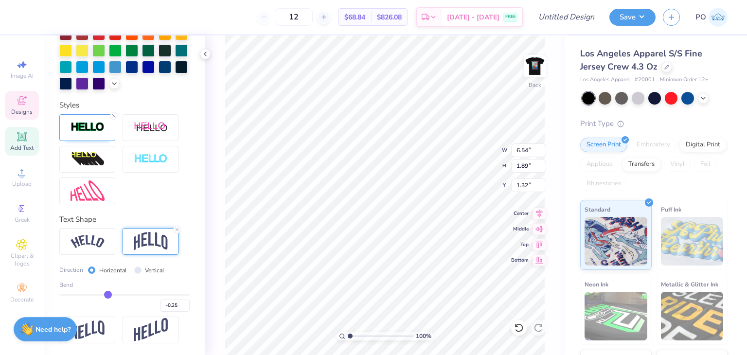
type input "-0.27"
type input "-0.28"
type input "-0.29"
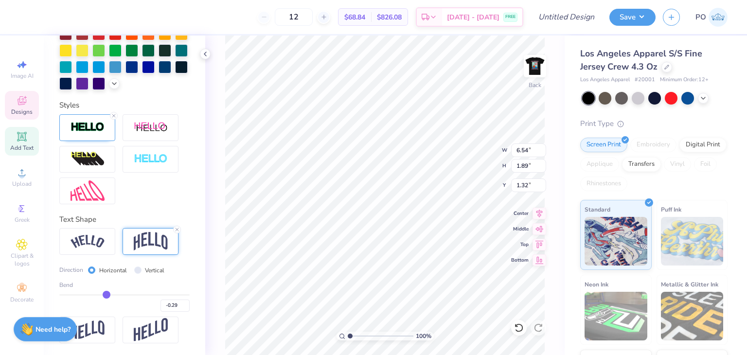
type input "-0.3"
type input "-0.30"
type input "-0.31"
type input "-0.33"
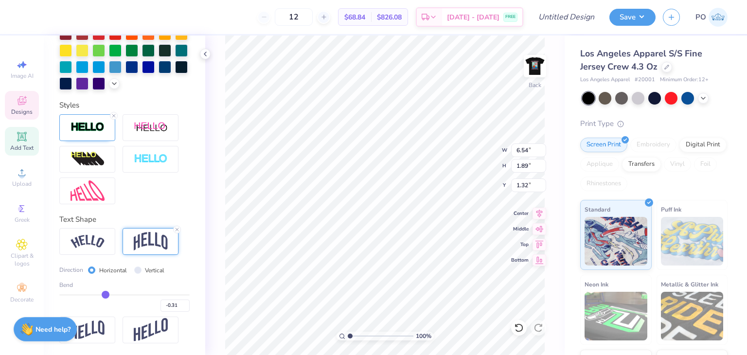
type input "-0.33"
type input "-0.35"
type input "-0.37"
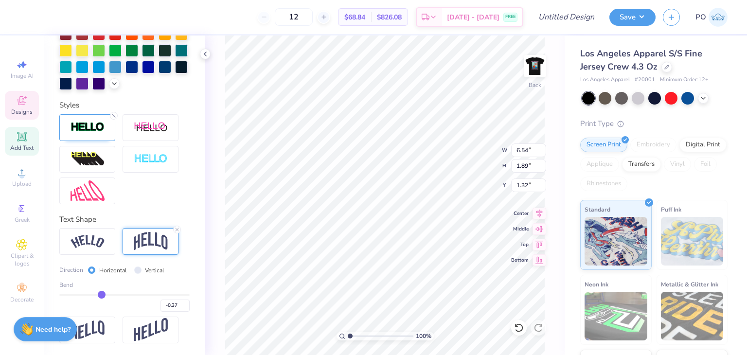
type input "-0.39"
type input "-0.41"
type input "-0.43"
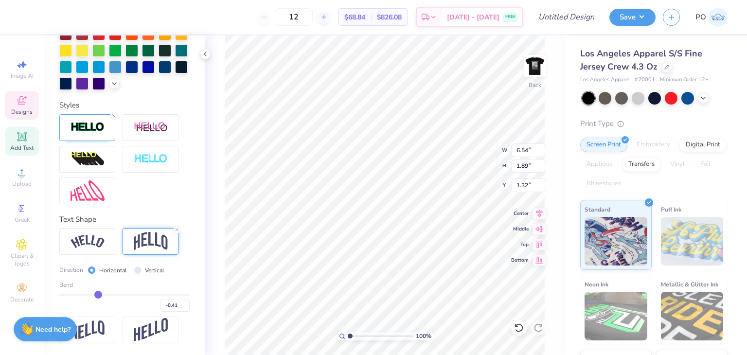
type input "-0.43"
type input "-0.46"
type input "-0.48"
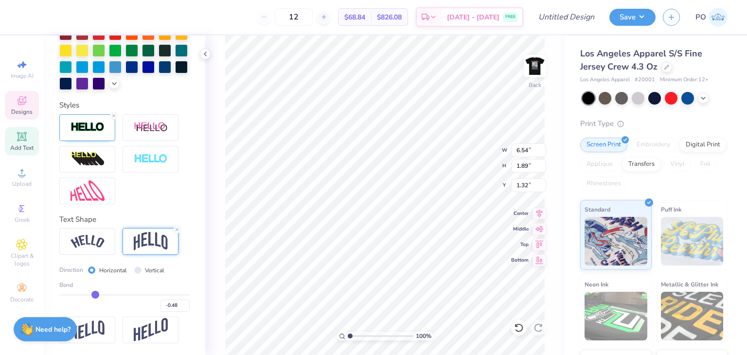
type input "-0.5"
type input "-0.50"
type input "-0.52"
type input "-0.54"
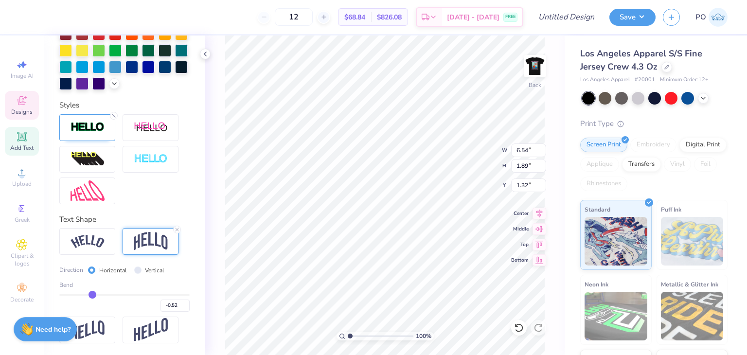
type input "-0.54"
type input "-0.56"
type input "-0.59"
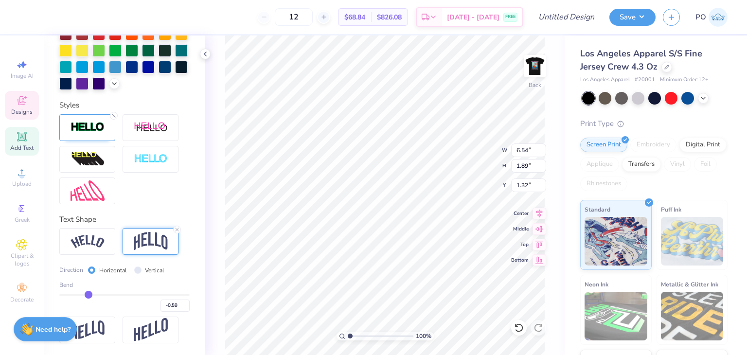
type input "-0.61"
type input "-0.65"
type input "-0.67"
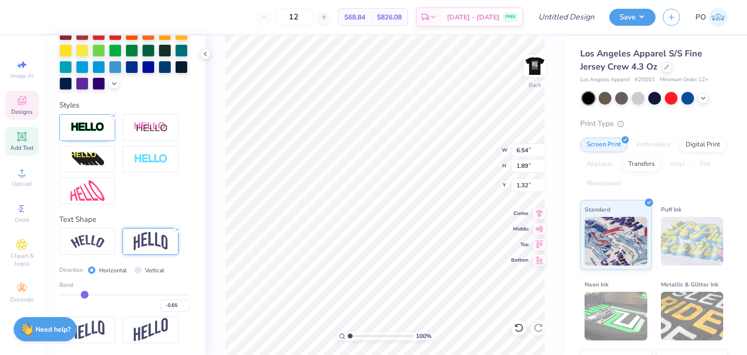
type input "-0.67"
type input "-0.69"
type input "-0.71"
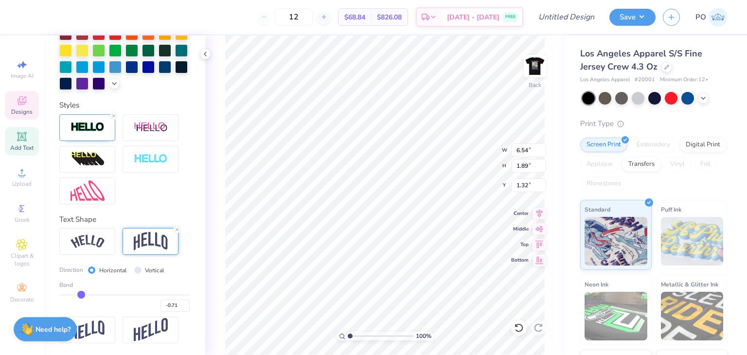
type input "-0.72"
type input "-0.73"
type input "-0.74"
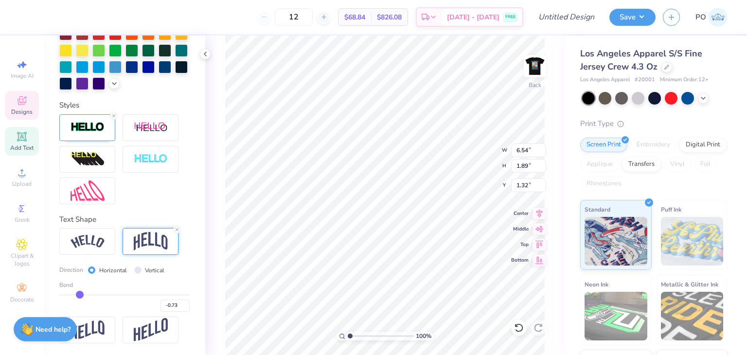
type input "-0.74"
type input "-0.75"
type input "-0.76"
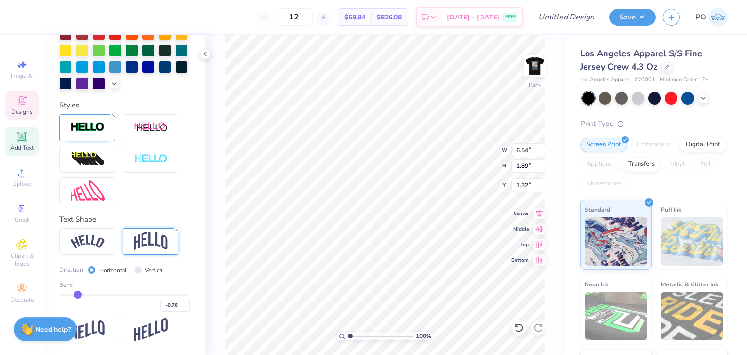
type input "-0.78"
type input "-0.79"
type input "-0.81"
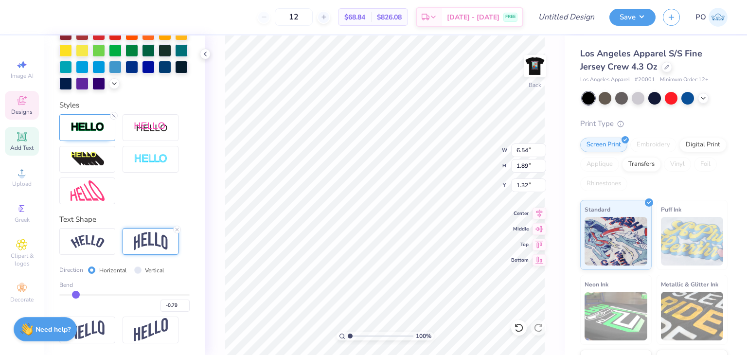
type input "-0.81"
type input "-0.83"
type input "-0.85"
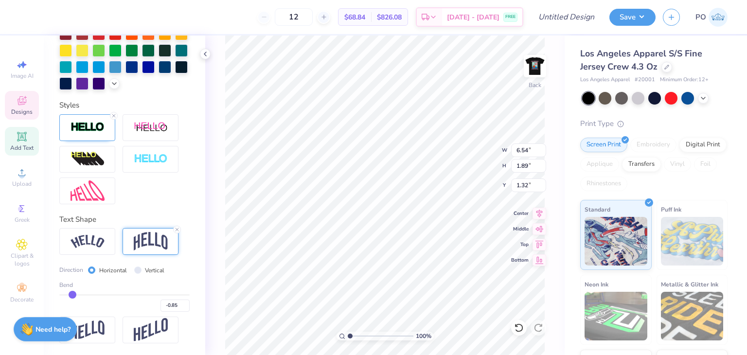
type input "-0.86"
type input "-0.87"
type input "-0.88"
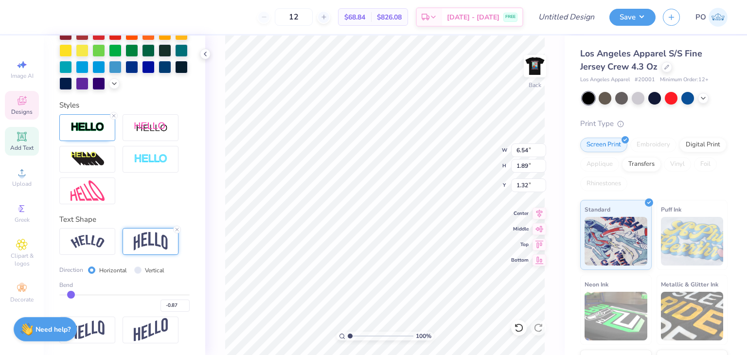
type input "-0.88"
type input "-0.89"
type input "-0.9"
drag, startPoint x: 149, startPoint y: 295, endPoint x: 62, endPoint y: 302, distance: 87.8
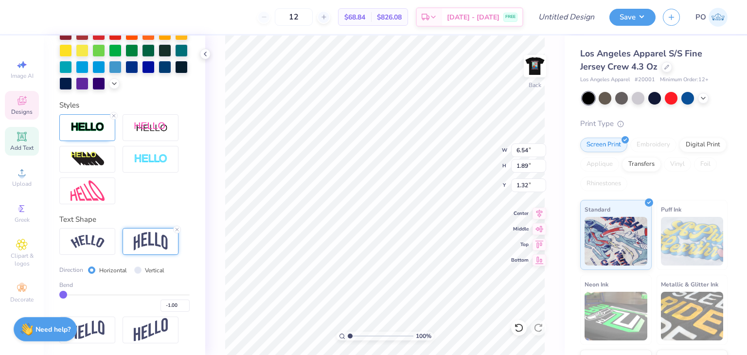
click at [62, 296] on input "range" at bounding box center [124, 294] width 130 height 1
drag, startPoint x: 66, startPoint y: 294, endPoint x: 153, endPoint y: 306, distance: 87.4
click at [153, 296] on input "range" at bounding box center [124, 294] width 130 height 1
drag, startPoint x: 154, startPoint y: 297, endPoint x: 137, endPoint y: 302, distance: 17.4
click at [137, 296] on input "range" at bounding box center [124, 294] width 130 height 1
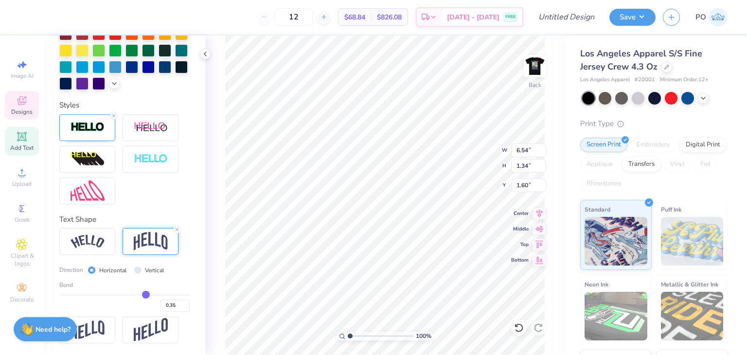
click at [140, 296] on input "range" at bounding box center [124, 294] width 130 height 1
drag, startPoint x: 140, startPoint y: 296, endPoint x: 150, endPoint y: 296, distance: 9.2
click at [150, 296] on input "range" at bounding box center [124, 294] width 130 height 1
click at [172, 304] on input "0.51" at bounding box center [174, 305] width 29 height 12
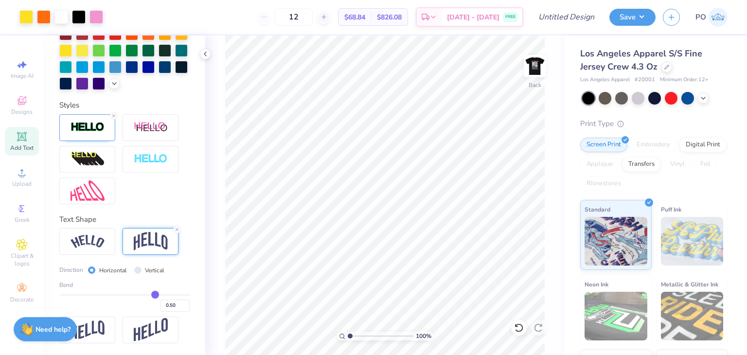
scroll to position [264, 0]
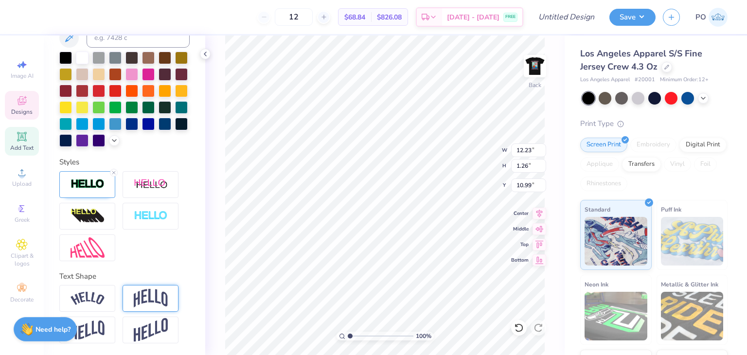
click at [142, 292] on img at bounding box center [151, 298] width 34 height 18
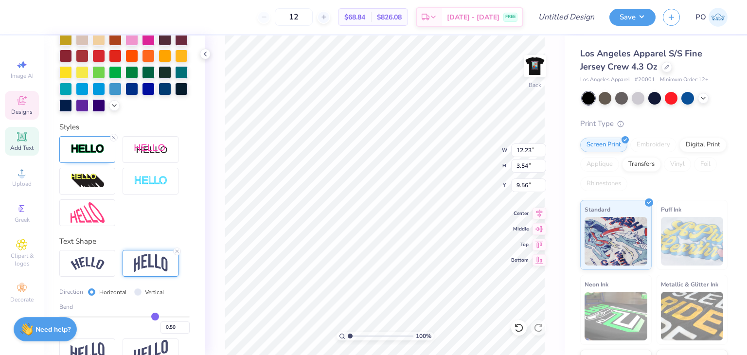
scroll to position [320, 0]
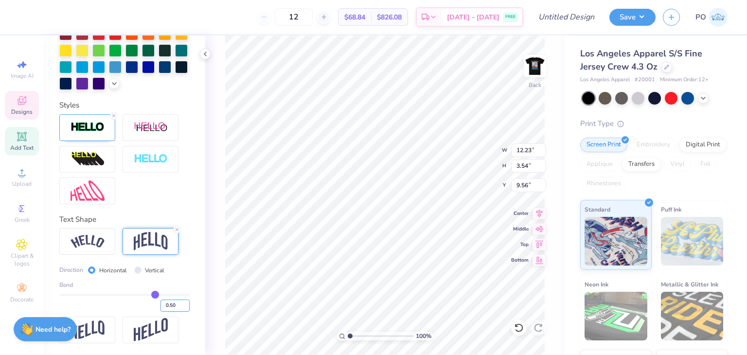
click at [160, 307] on input "0.50" at bounding box center [174, 305] width 29 height 12
click at [175, 280] on div "Direction Horizontal Vertical Bend -0.50" at bounding box center [124, 287] width 130 height 47
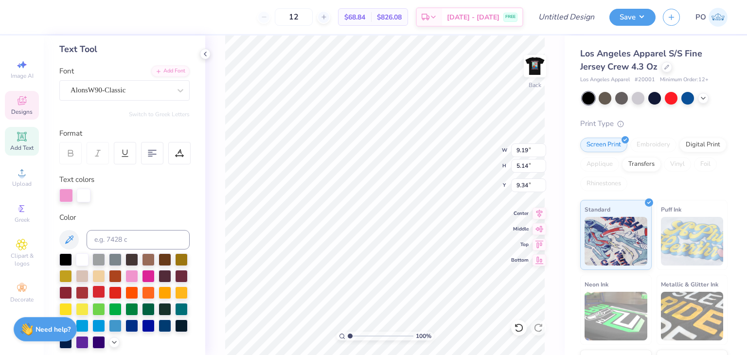
scroll to position [29, 0]
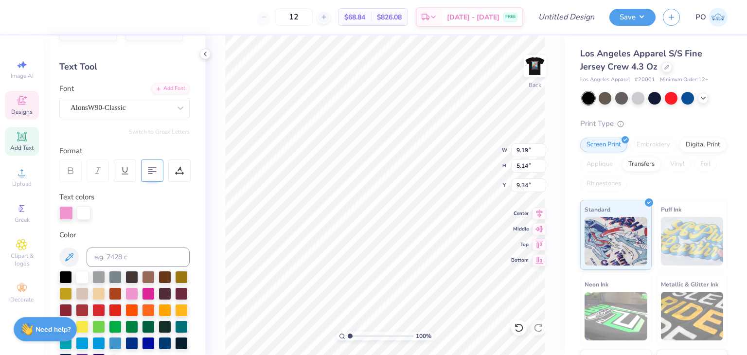
click at [148, 166] on icon at bounding box center [152, 170] width 9 height 9
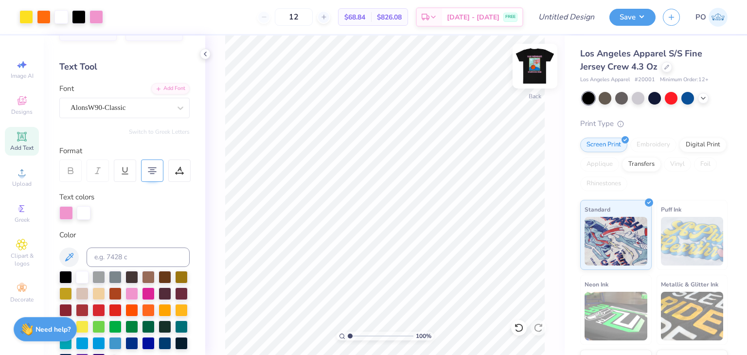
click at [531, 75] on img at bounding box center [534, 66] width 39 height 39
click at [536, 73] on img at bounding box center [534, 66] width 39 height 39
click at [268, 17] on div "12" at bounding box center [293, 16] width 73 height 17
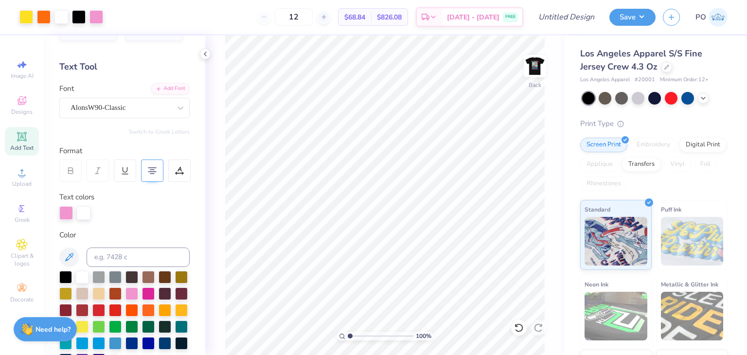
click at [410, 34] on div "12 $68.84 Per Item $826.08 Total Est. Delivery [DATE] - [DATE] FREE" at bounding box center [316, 17] width 413 height 34
drag, startPoint x: 306, startPoint y: 17, endPoint x: 240, endPoint y: 17, distance: 66.6
click at [237, 17] on div "12 $68.84 Per Item $826.08 Total Est. Delivery [DATE] - [DATE] FREE" at bounding box center [316, 17] width 413 height 34
click at [663, 65] on div at bounding box center [666, 66] width 11 height 11
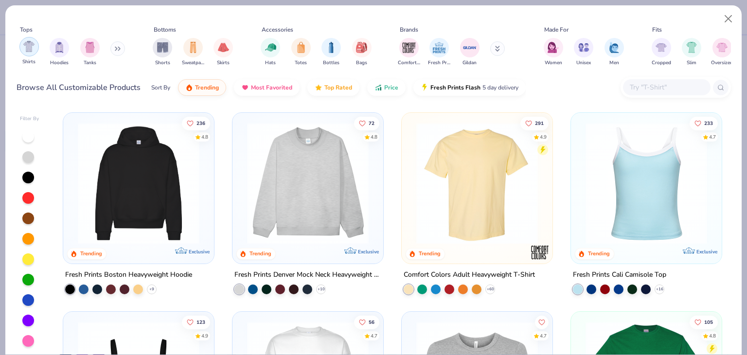
click at [31, 43] on img "filter for Shirts" at bounding box center [28, 46] width 11 height 11
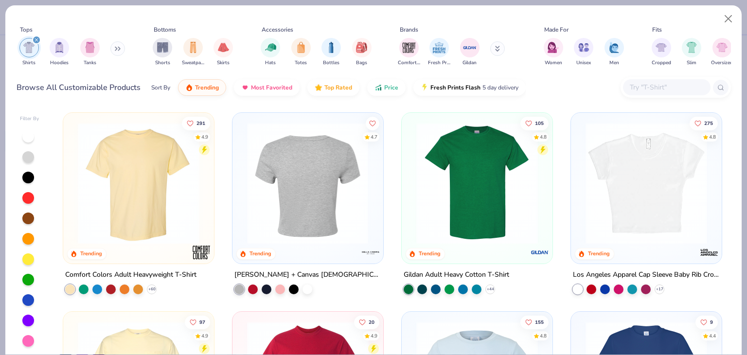
click at [445, 173] on img at bounding box center [476, 183] width 131 height 122
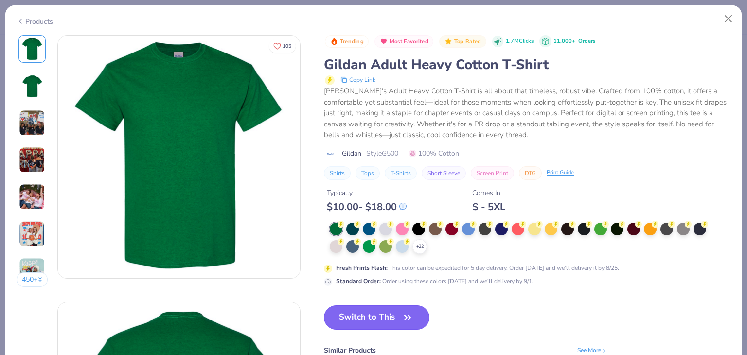
click at [394, 309] on button "Switch to This" at bounding box center [376, 317] width 105 height 24
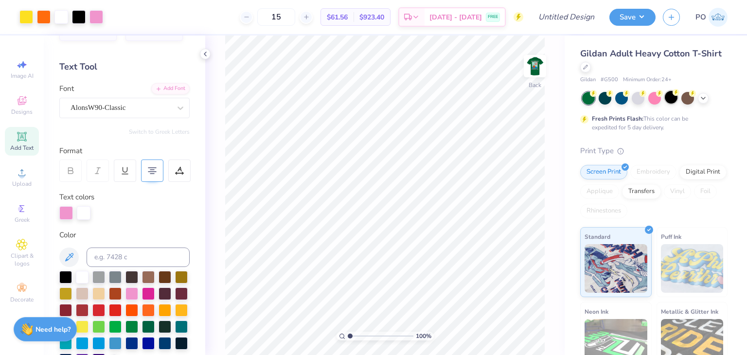
click at [675, 102] on div at bounding box center [670, 97] width 13 height 13
click at [545, 67] on img at bounding box center [534, 66] width 39 height 39
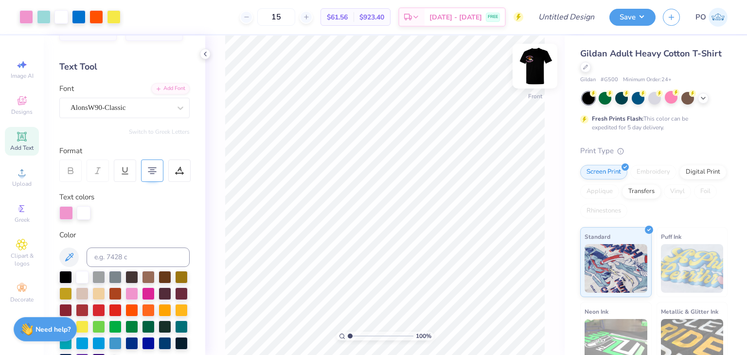
click at [542, 74] on img at bounding box center [534, 66] width 39 height 39
click at [534, 74] on img at bounding box center [534, 66] width 39 height 39
click at [536, 69] on img at bounding box center [534, 66] width 39 height 39
click at [537, 72] on img at bounding box center [534, 66] width 39 height 39
